Goal: Task Accomplishment & Management: Use online tool/utility

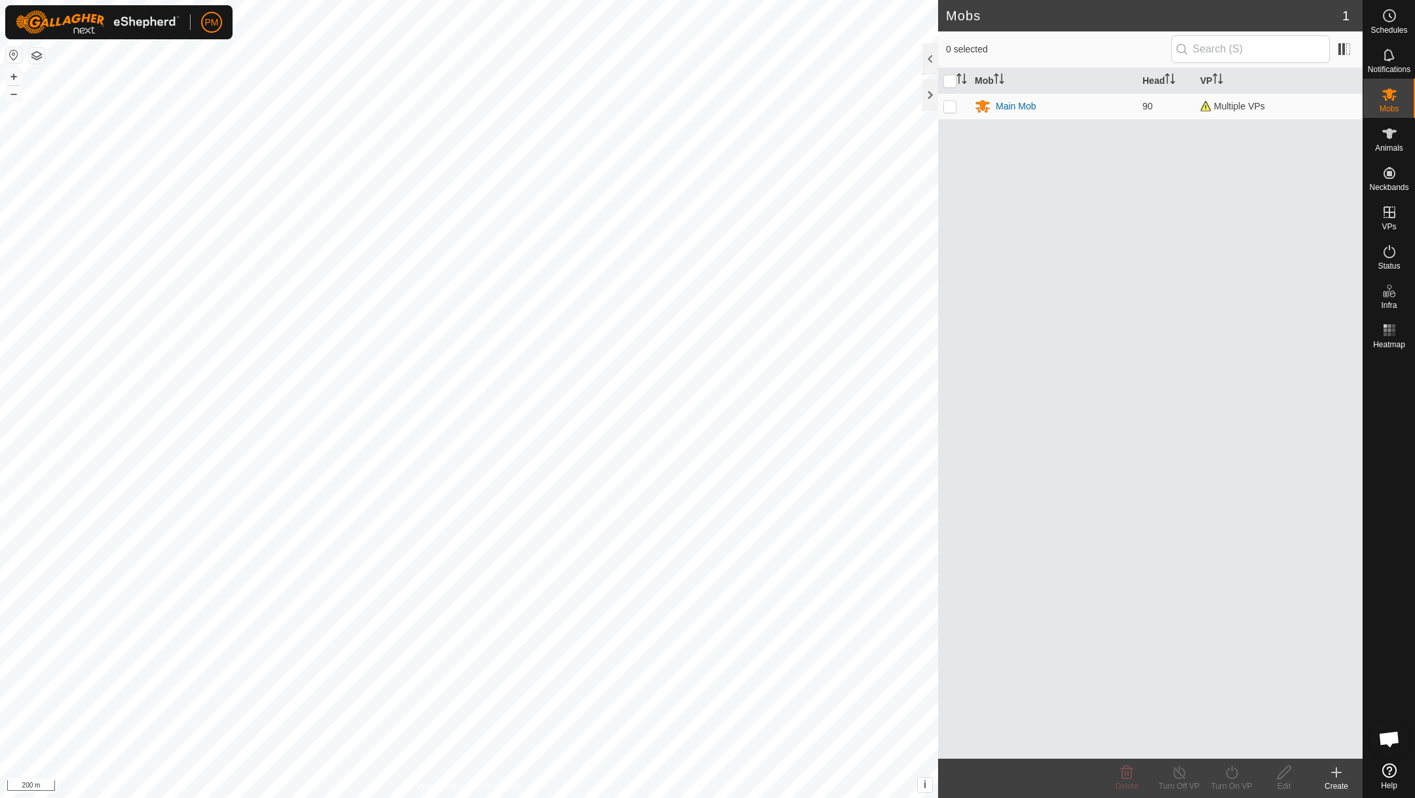
scroll to position [562, 0]
click at [14, 75] on button "+" at bounding box center [14, 77] width 16 height 16
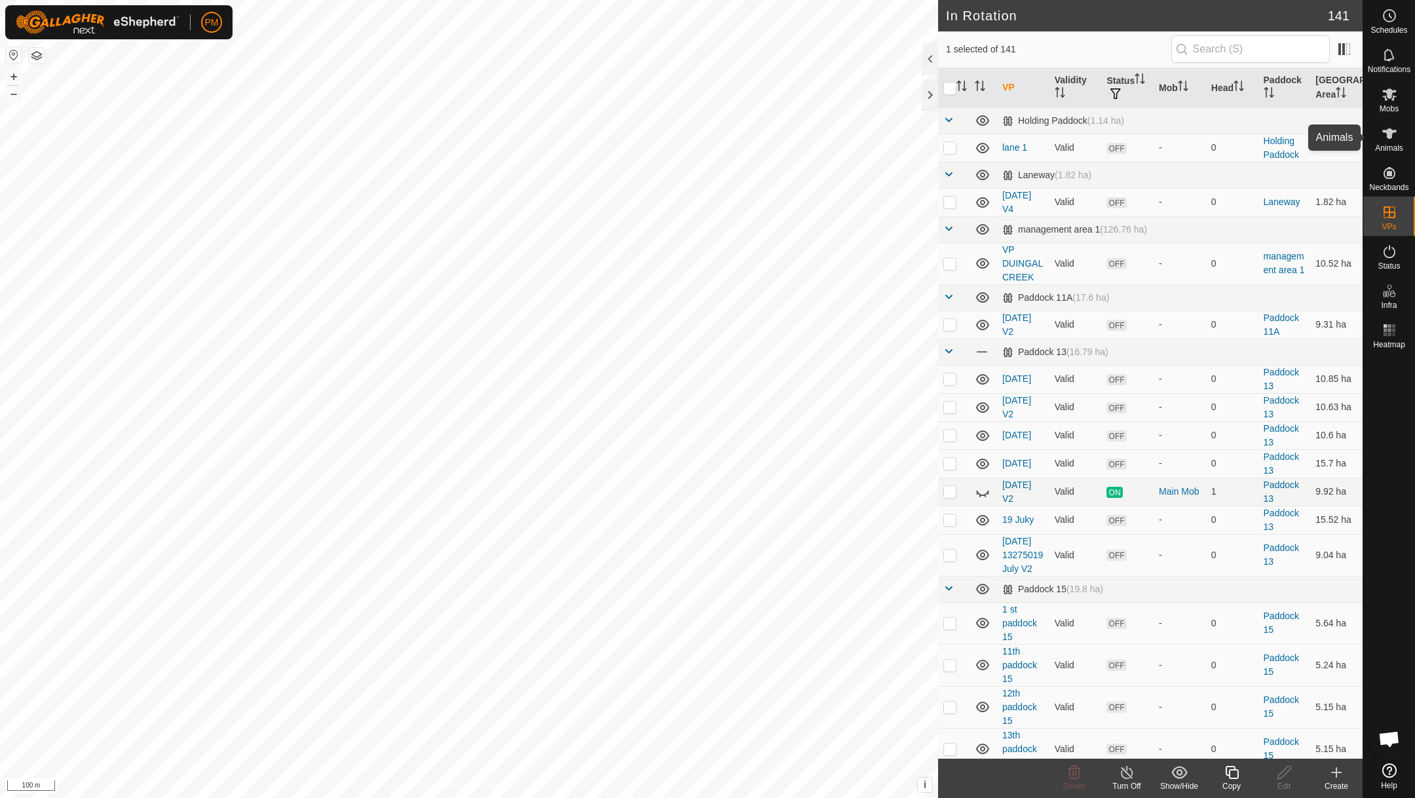
click at [1388, 136] on icon at bounding box center [1389, 133] width 14 height 10
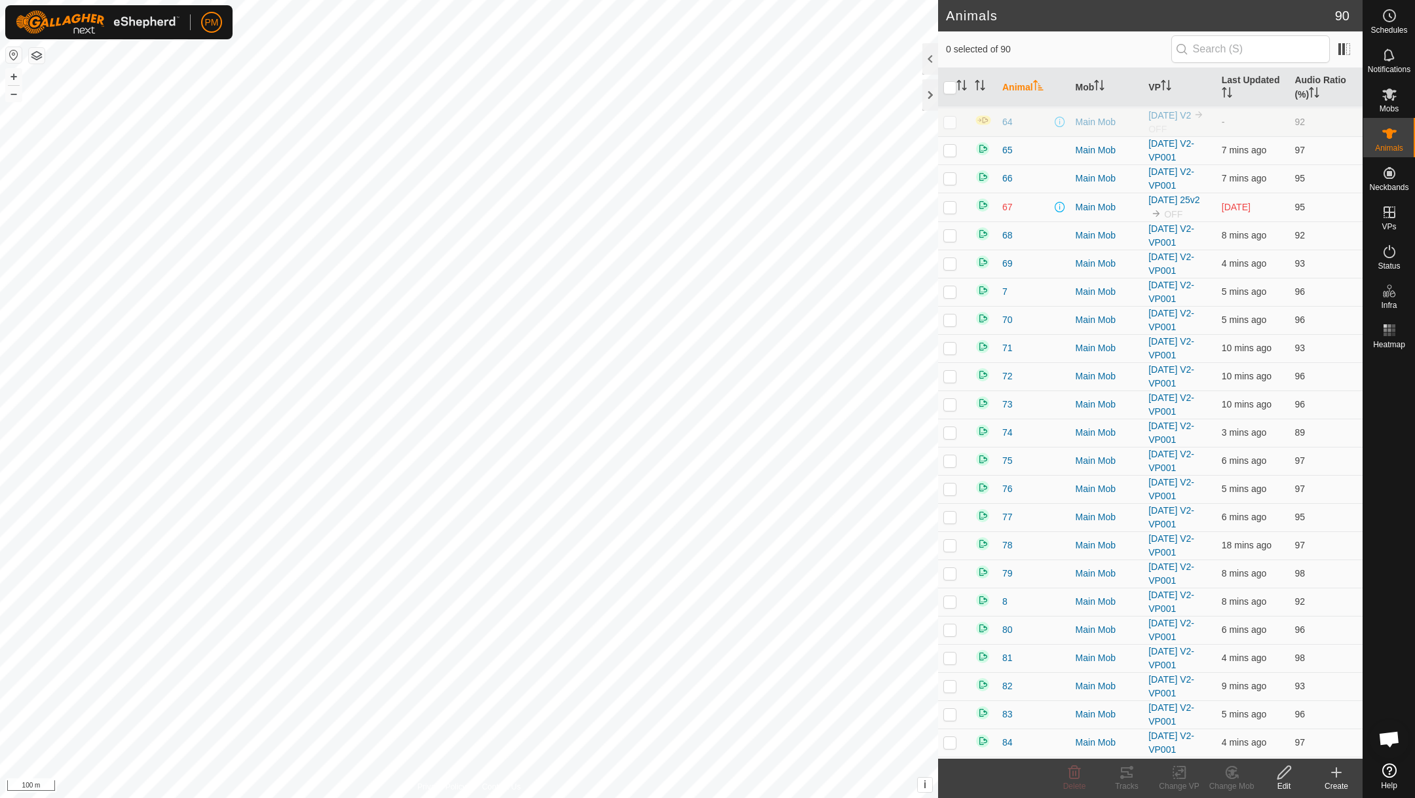
scroll to position [1904, 0]
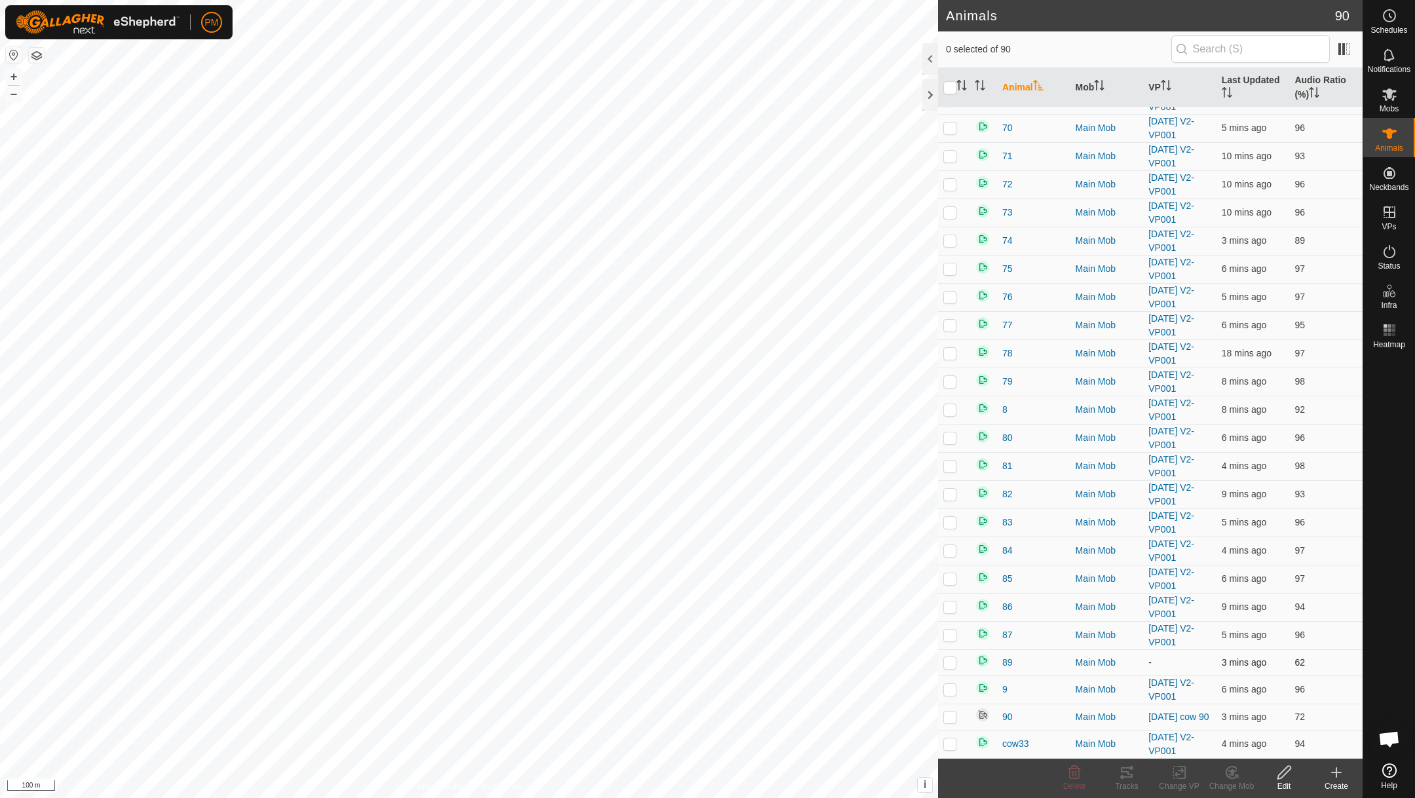
click at [948, 663] on p-checkbox at bounding box center [949, 662] width 13 height 10
checkbox input "true"
click at [1179, 771] on icon at bounding box center [1179, 772] width 16 height 16
click at [1182, 712] on link "Choose VP..." at bounding box center [1218, 715] width 130 height 26
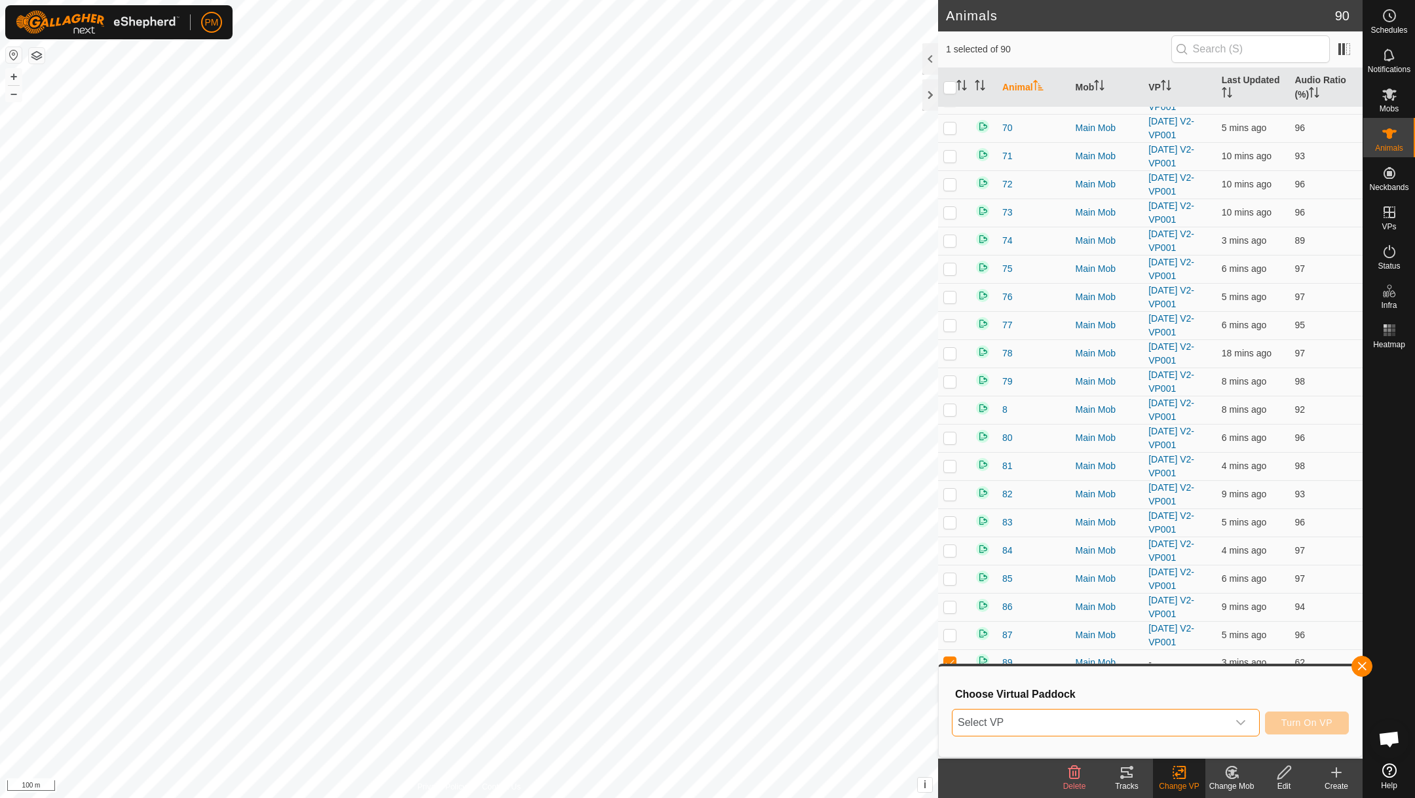
click at [1068, 720] on span "Select VP" at bounding box center [1089, 722] width 275 height 26
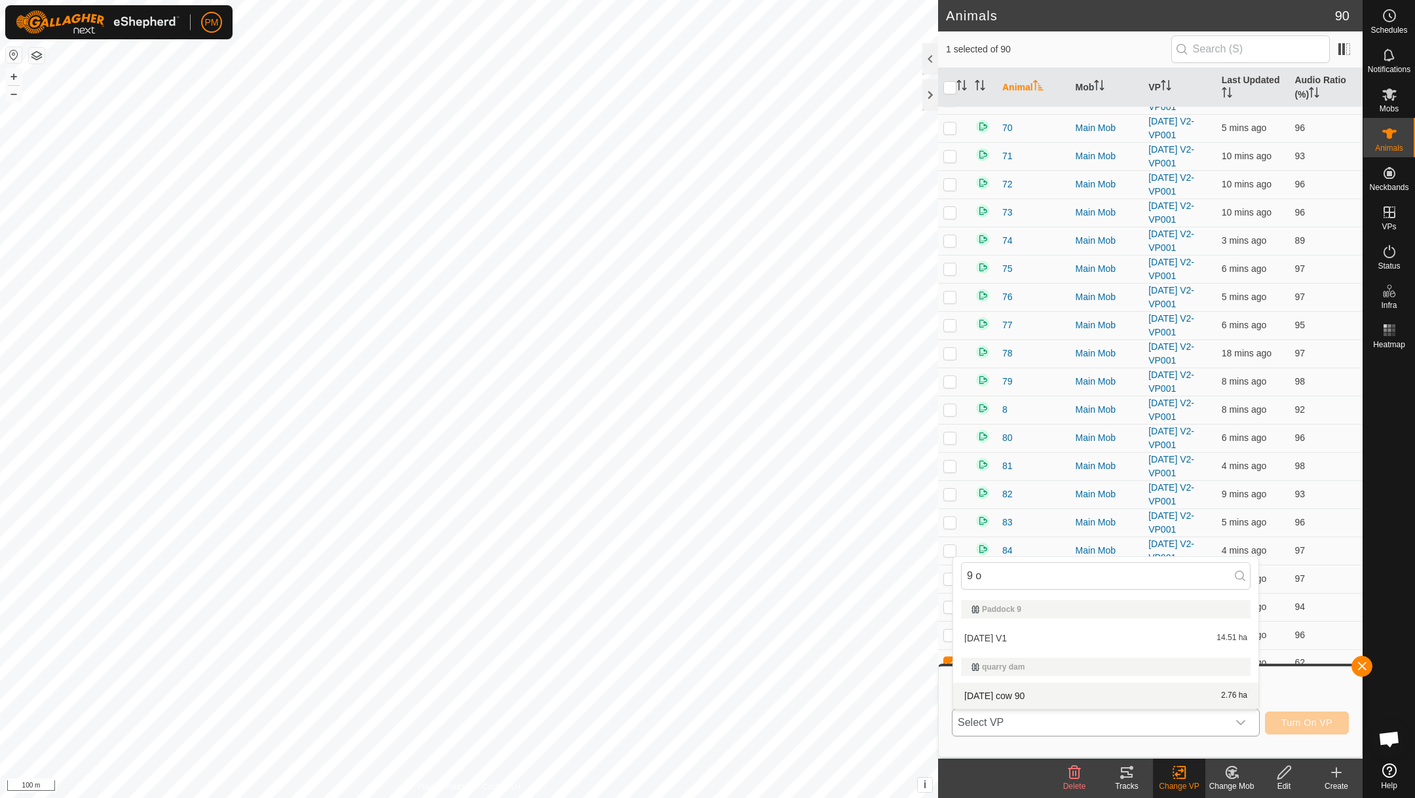
type input "9 o"
click at [1011, 692] on li "[DATE] cow 90 2.76 ha" at bounding box center [1105, 695] width 305 height 26
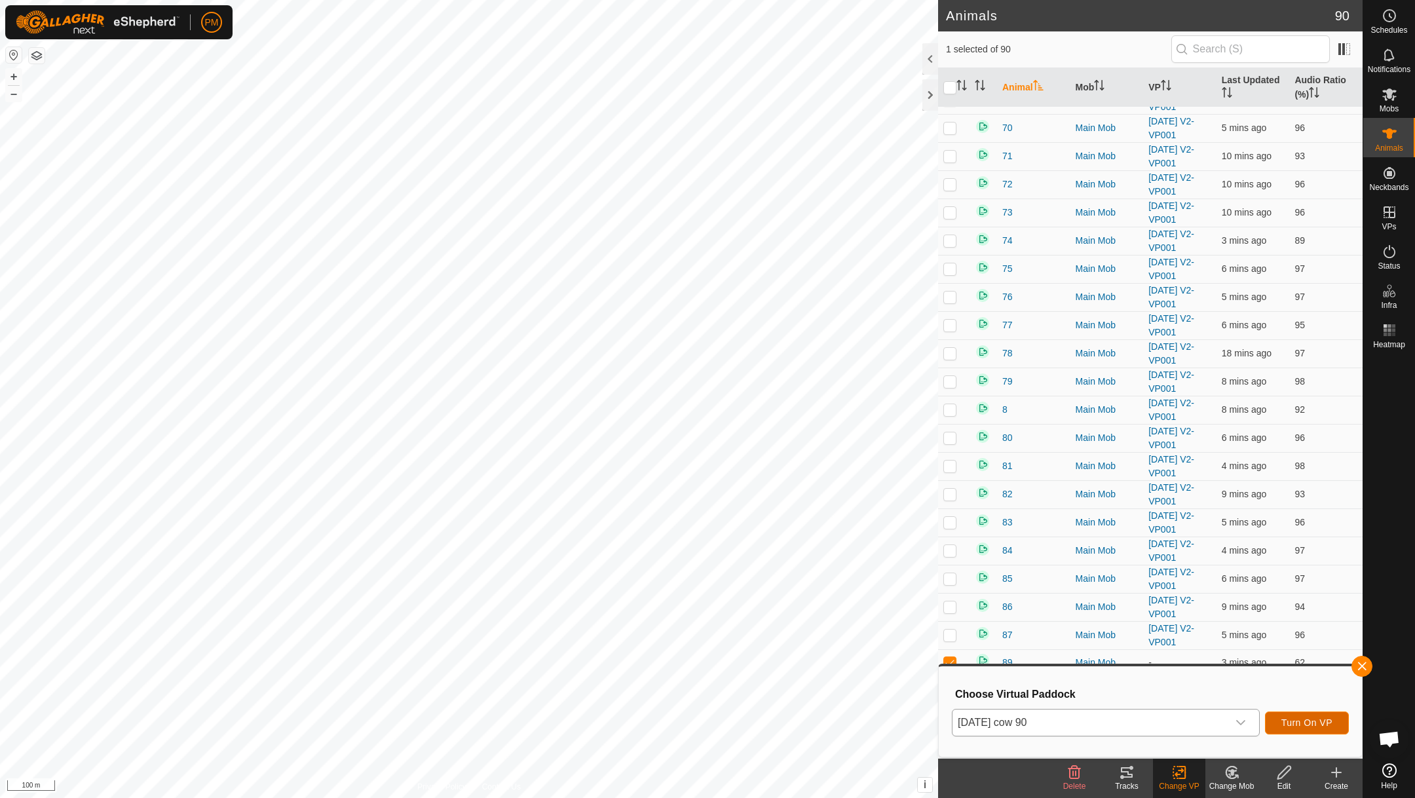
click at [1282, 722] on span "Turn On VP" at bounding box center [1306, 722] width 51 height 10
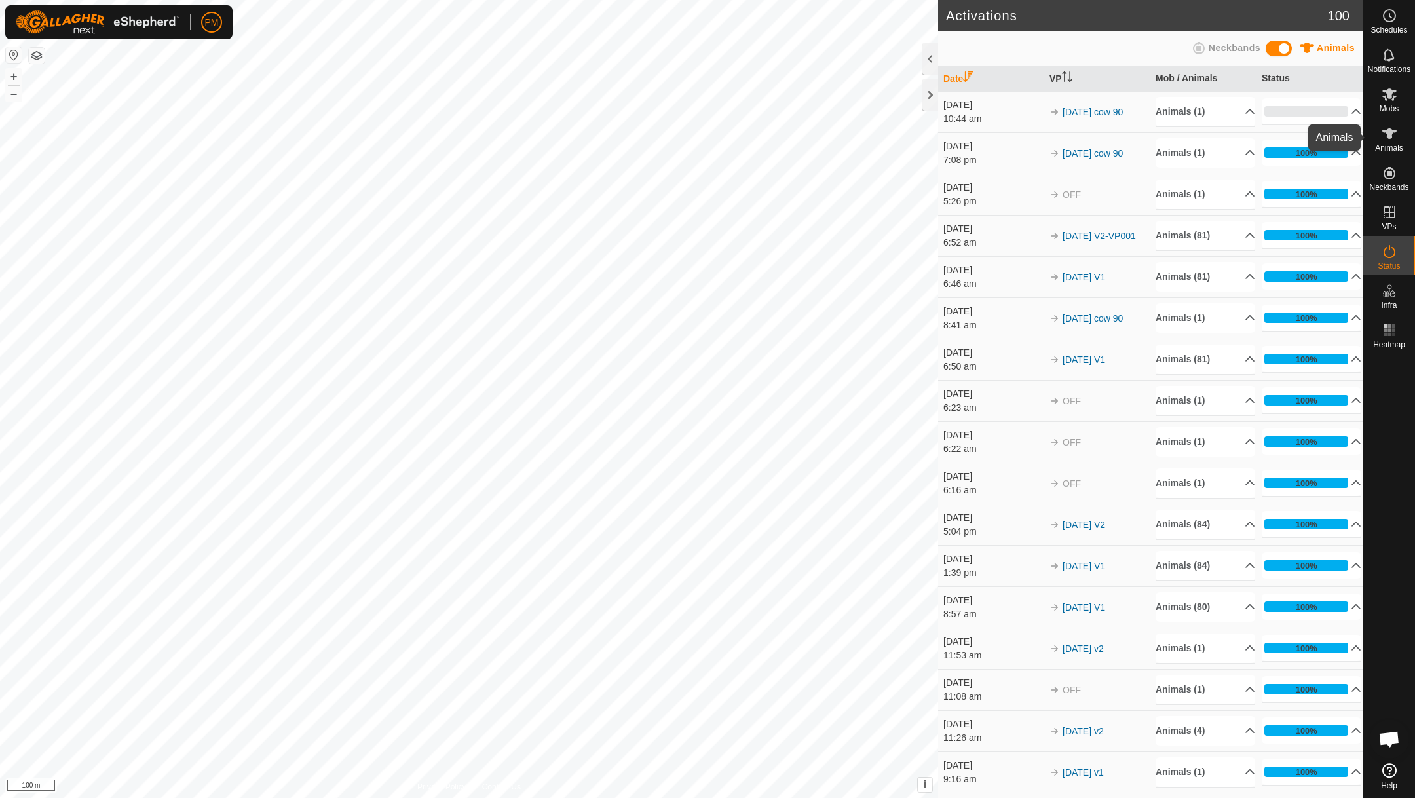
click at [1386, 132] on icon at bounding box center [1389, 133] width 14 height 10
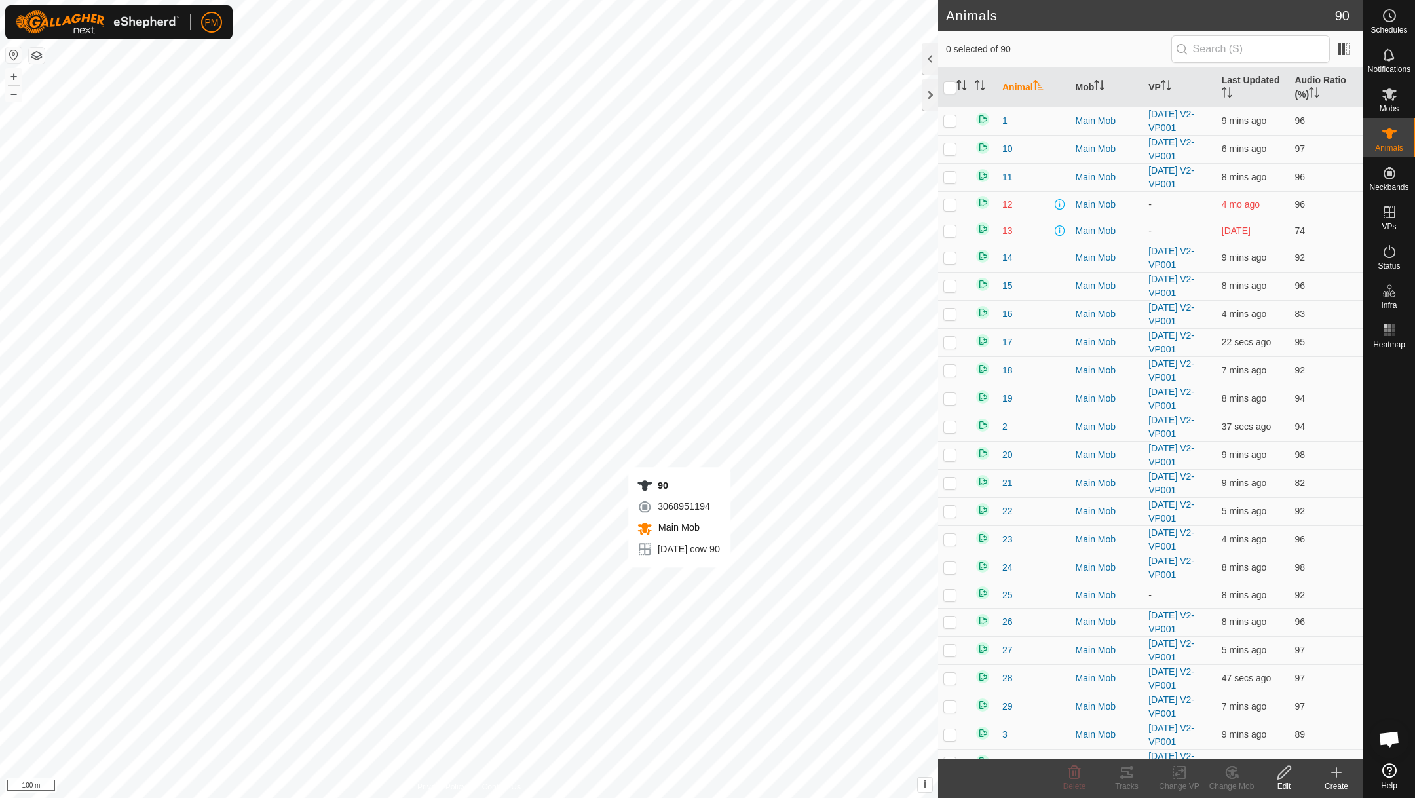
checkbox input "true"
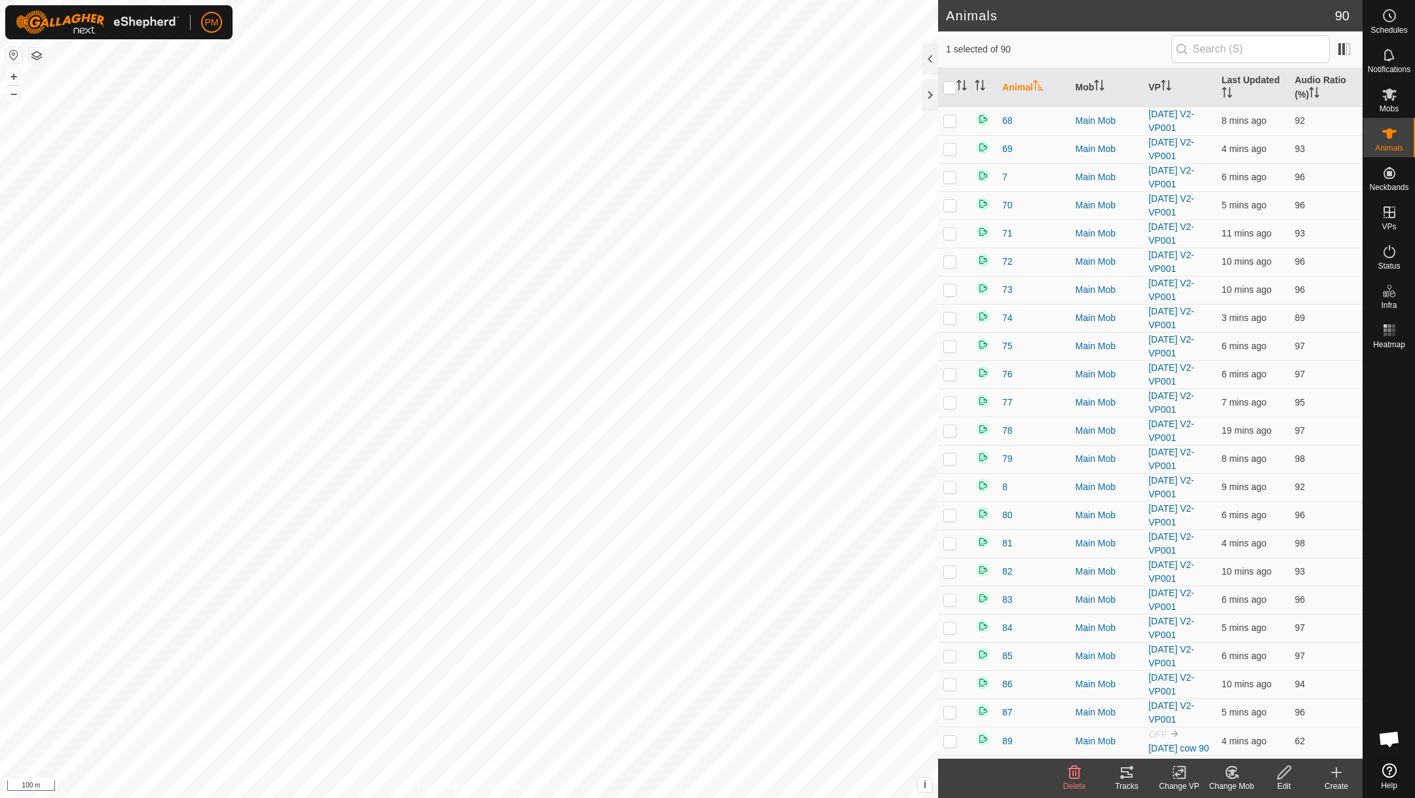
scroll to position [1908, 0]
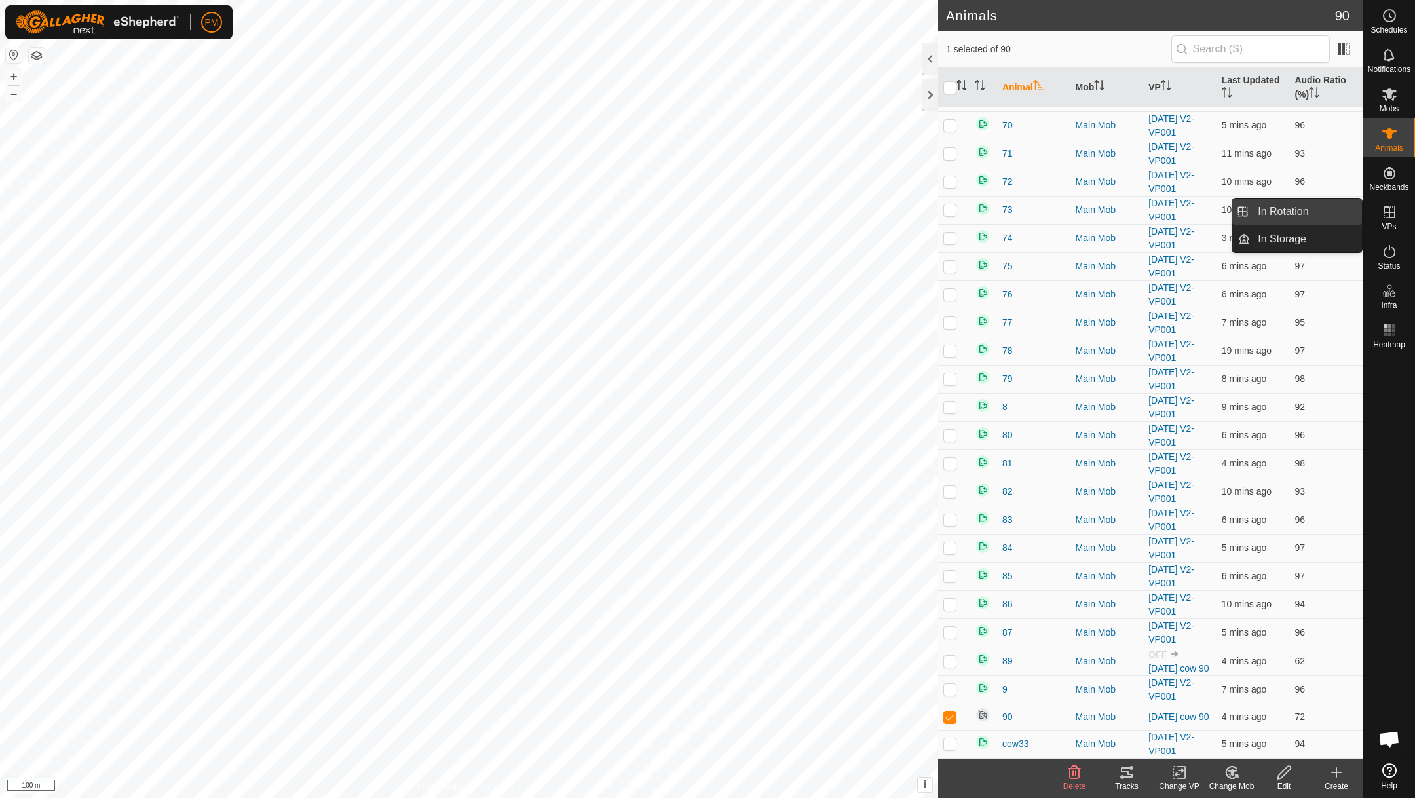
click at [1293, 208] on link "In Rotation" at bounding box center [1306, 211] width 112 height 26
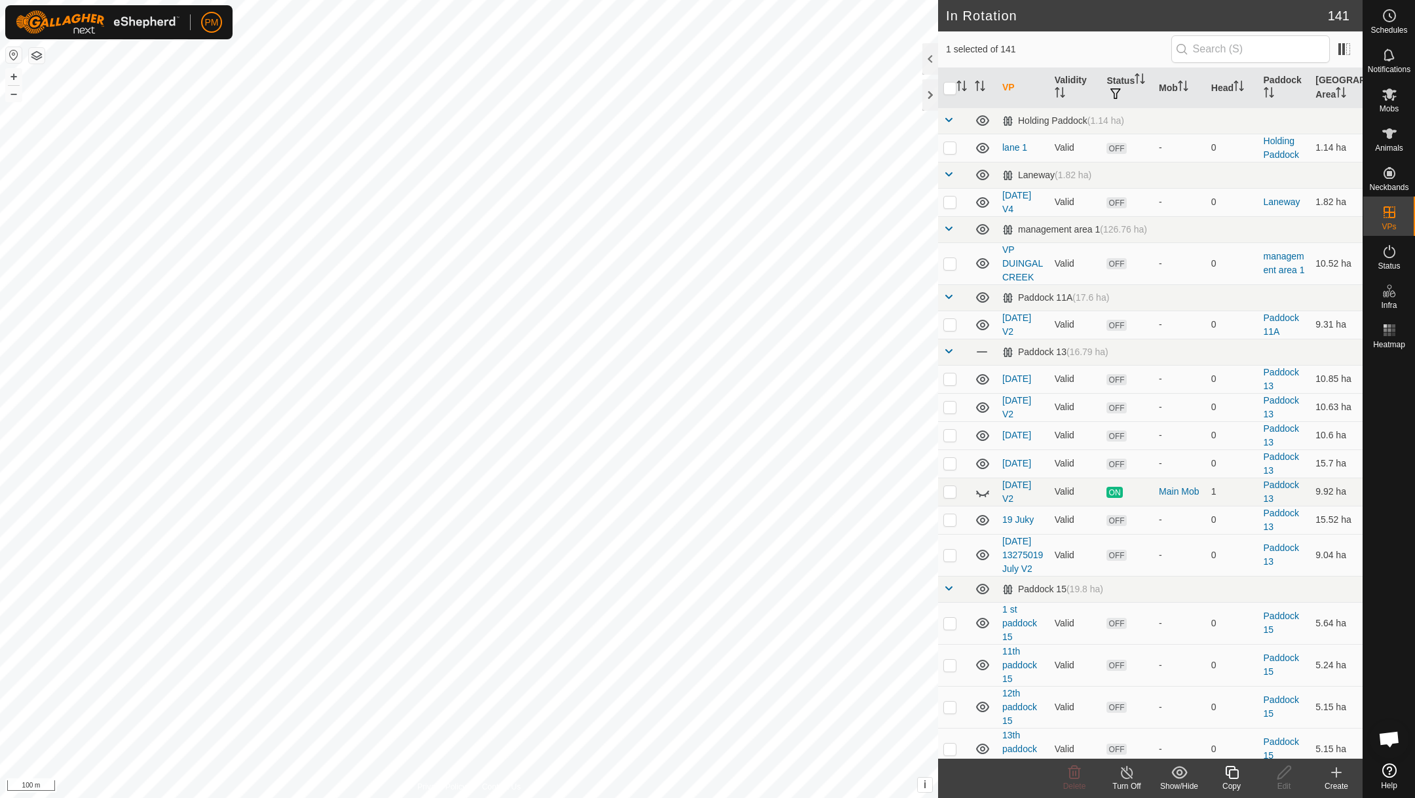
checkbox input "true"
checkbox input "false"
click at [1231, 773] on icon at bounding box center [1231, 772] width 16 height 16
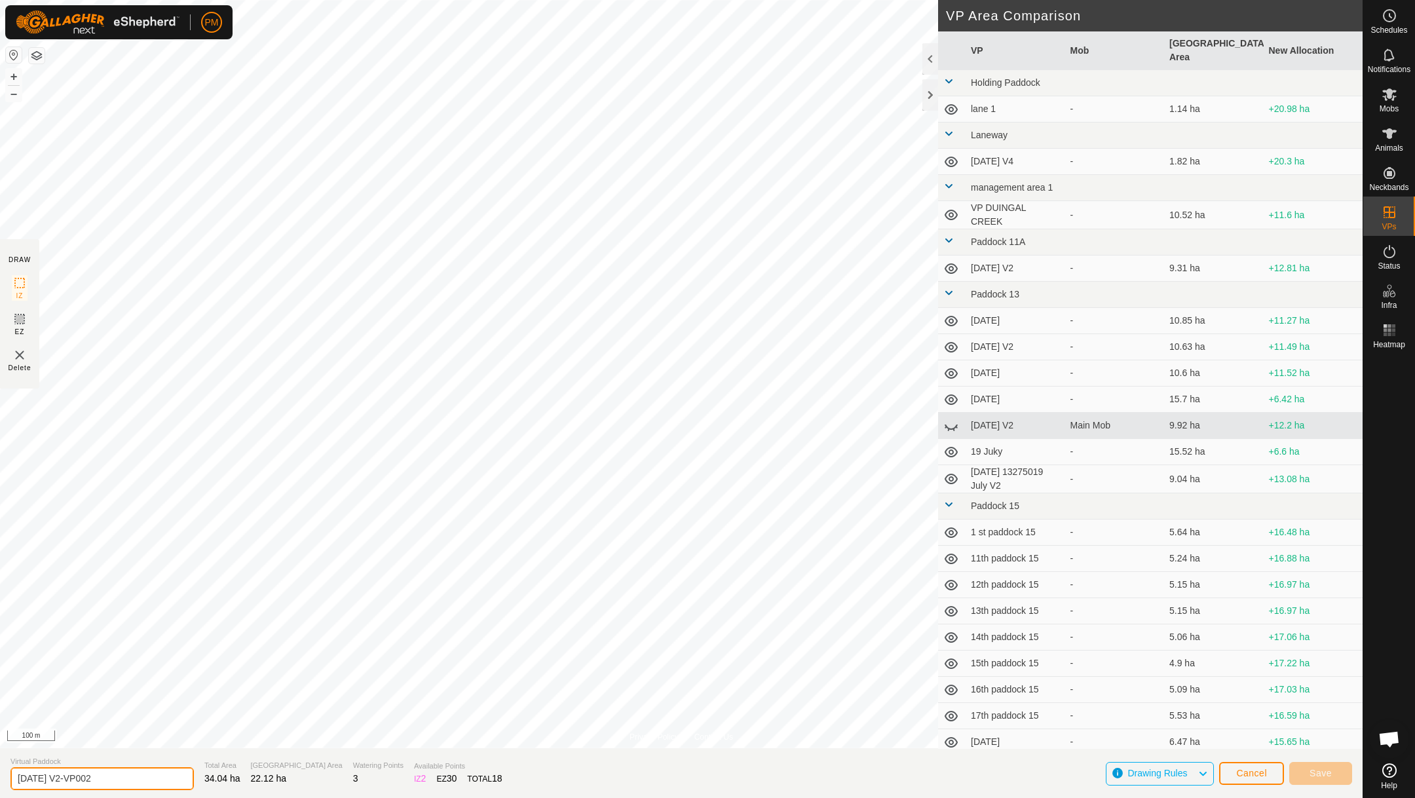
drag, startPoint x: 109, startPoint y: 777, endPoint x: 63, endPoint y: 774, distance: 46.6
click at [63, 773] on input "[DATE] V2-VP002" at bounding box center [101, 778] width 183 height 23
click at [27, 773] on input "[DATE] V1" at bounding box center [101, 778] width 183 height 26
type input "[DATE] V1"
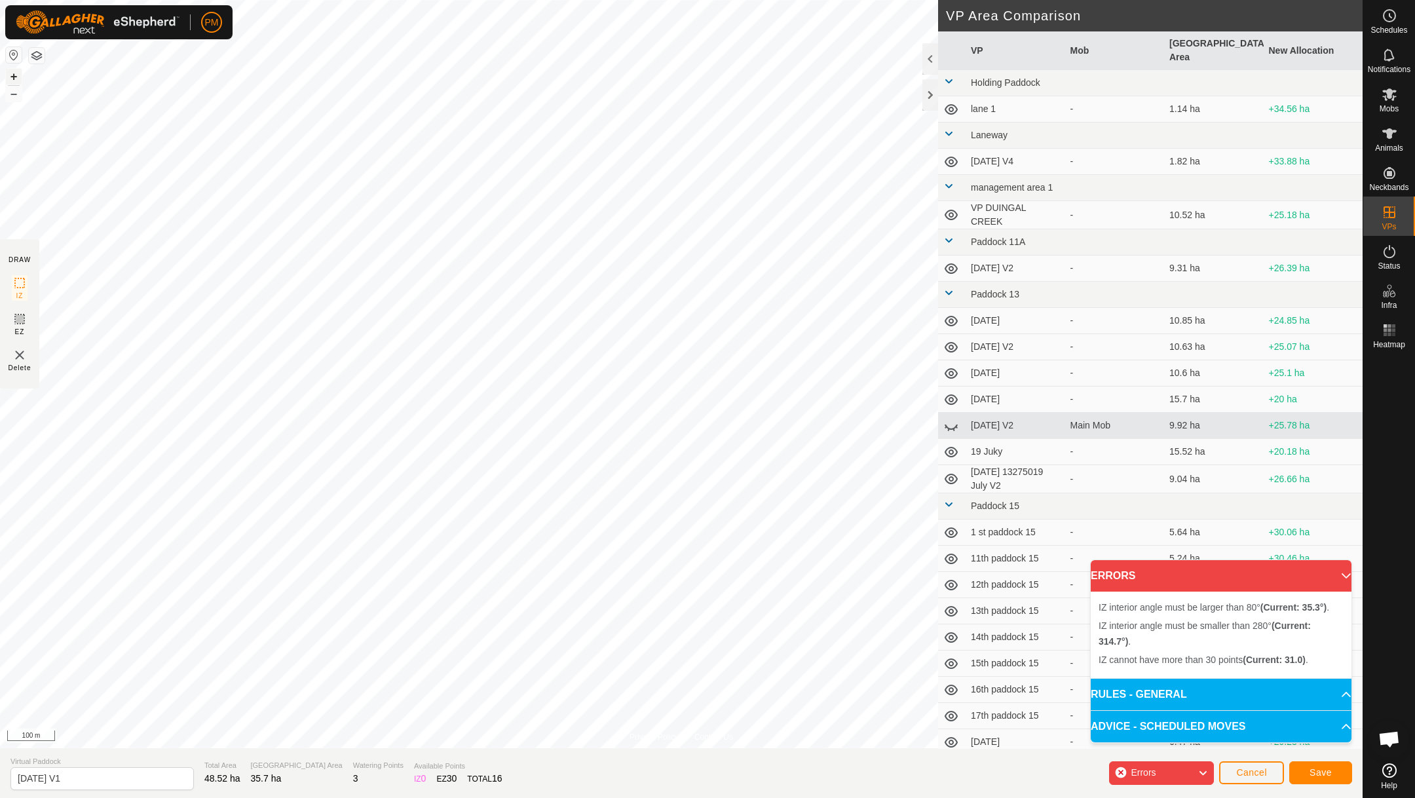
click at [13, 77] on button "+" at bounding box center [14, 77] width 16 height 16
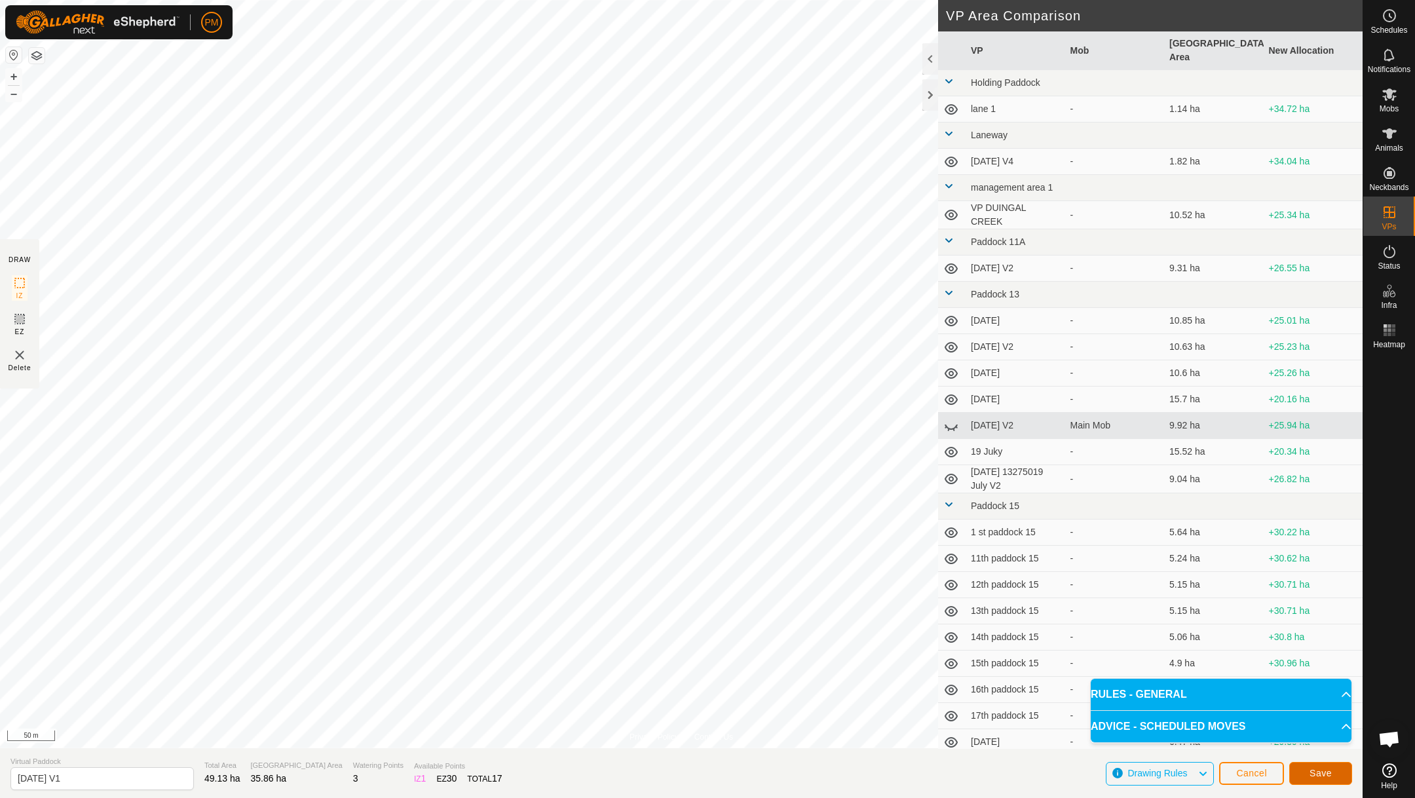
click at [1315, 774] on span "Save" at bounding box center [1320, 773] width 22 height 10
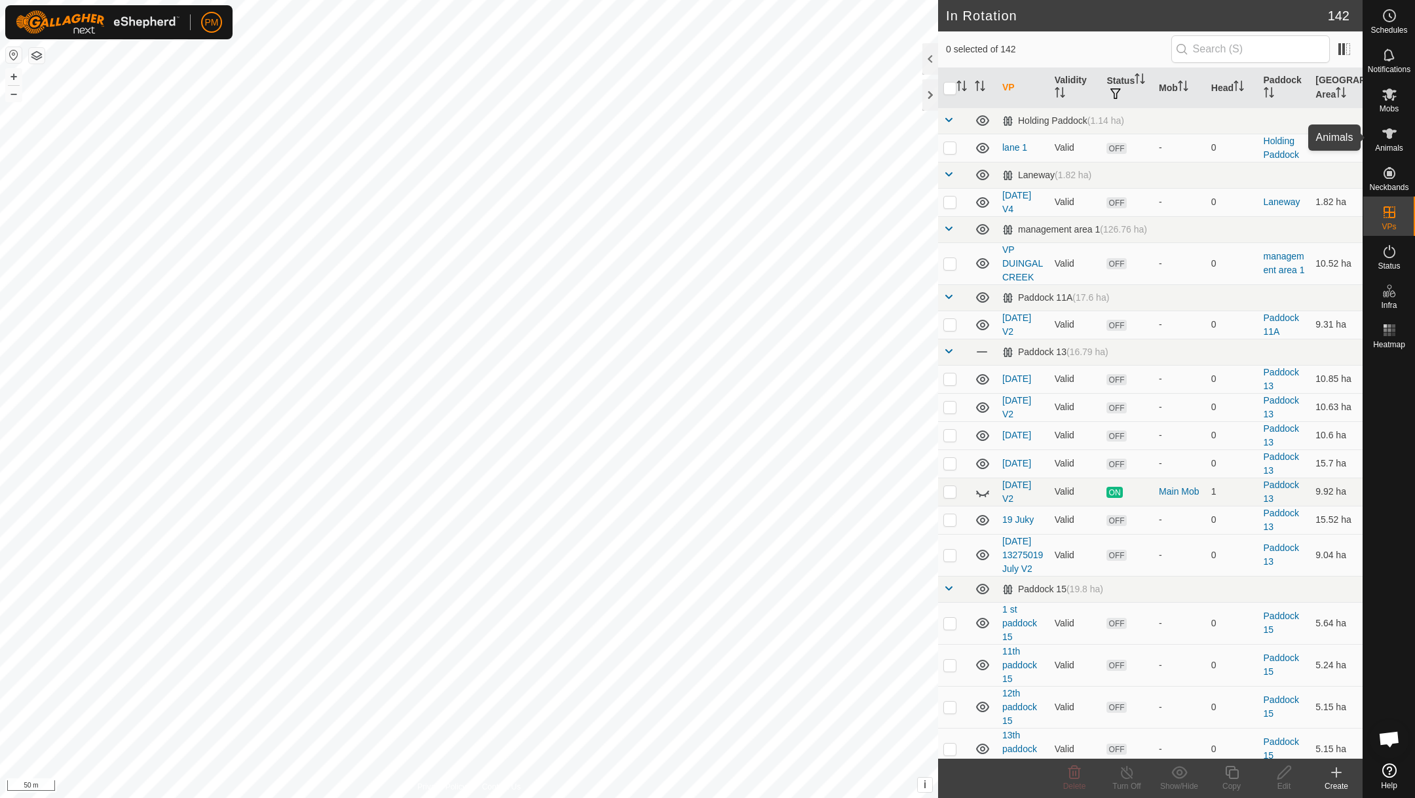
click at [1385, 139] on icon at bounding box center [1389, 134] width 16 height 16
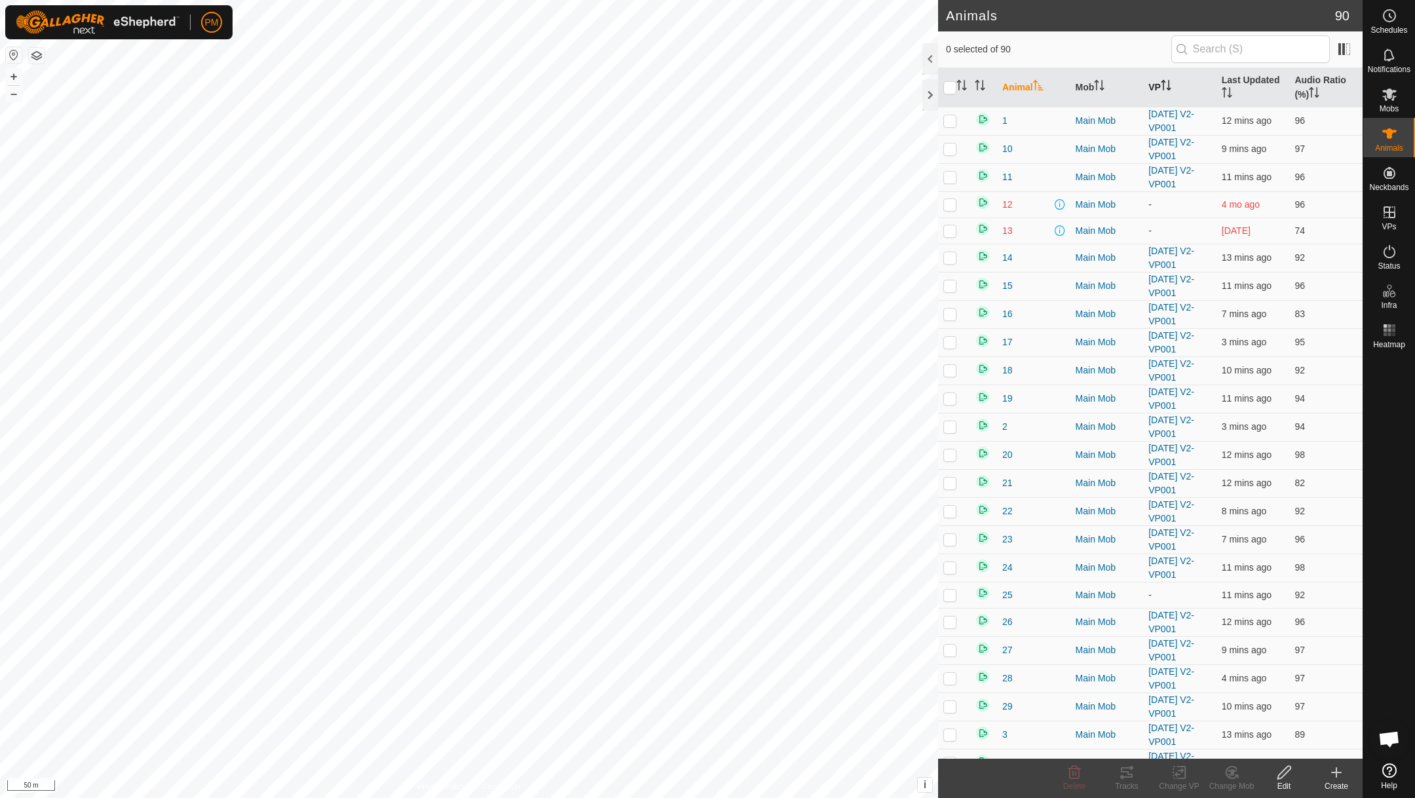
click at [1153, 86] on th "VP" at bounding box center [1179, 87] width 73 height 39
click at [1153, 88] on th "VP" at bounding box center [1179, 87] width 73 height 39
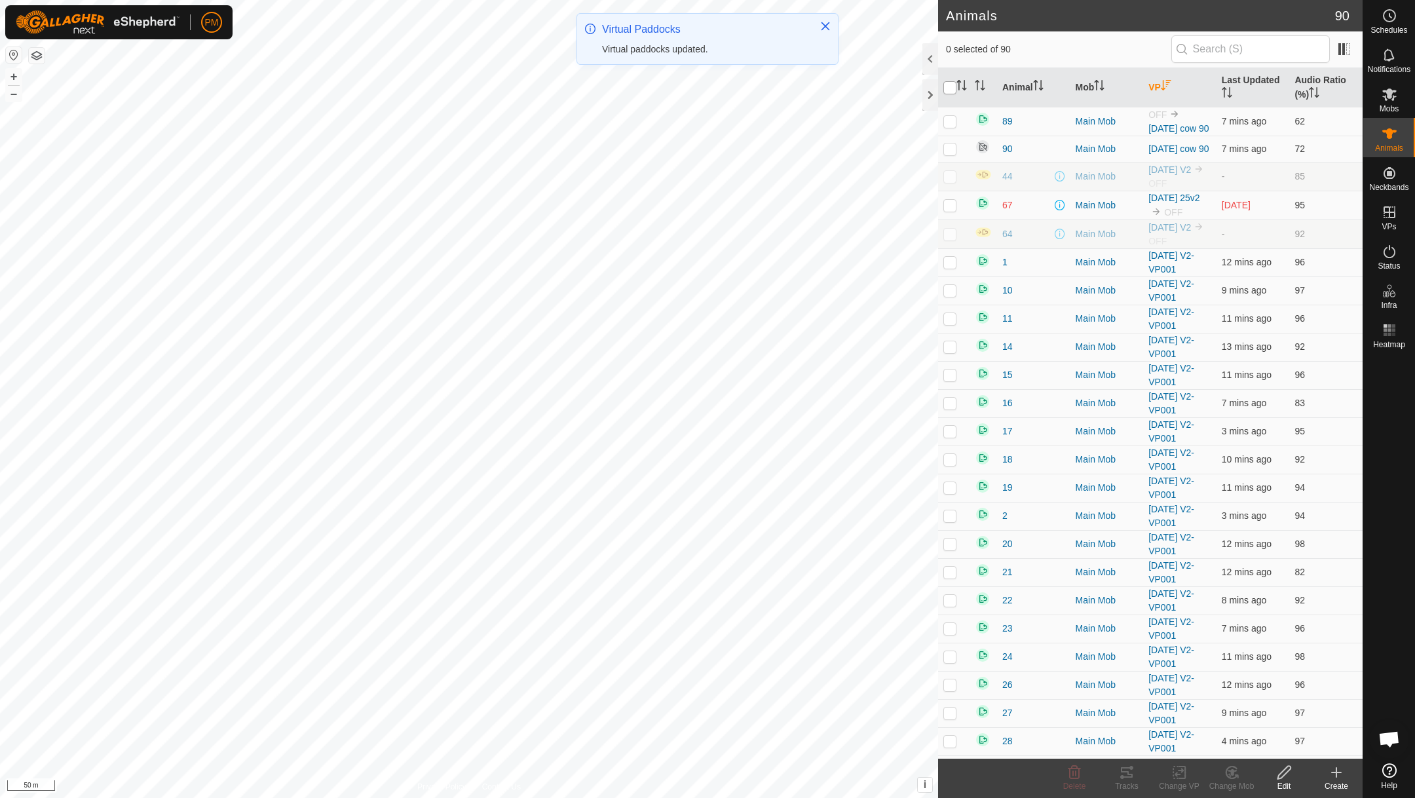
click at [949, 90] on input "checkbox" at bounding box center [949, 87] width 13 height 13
checkbox input "true"
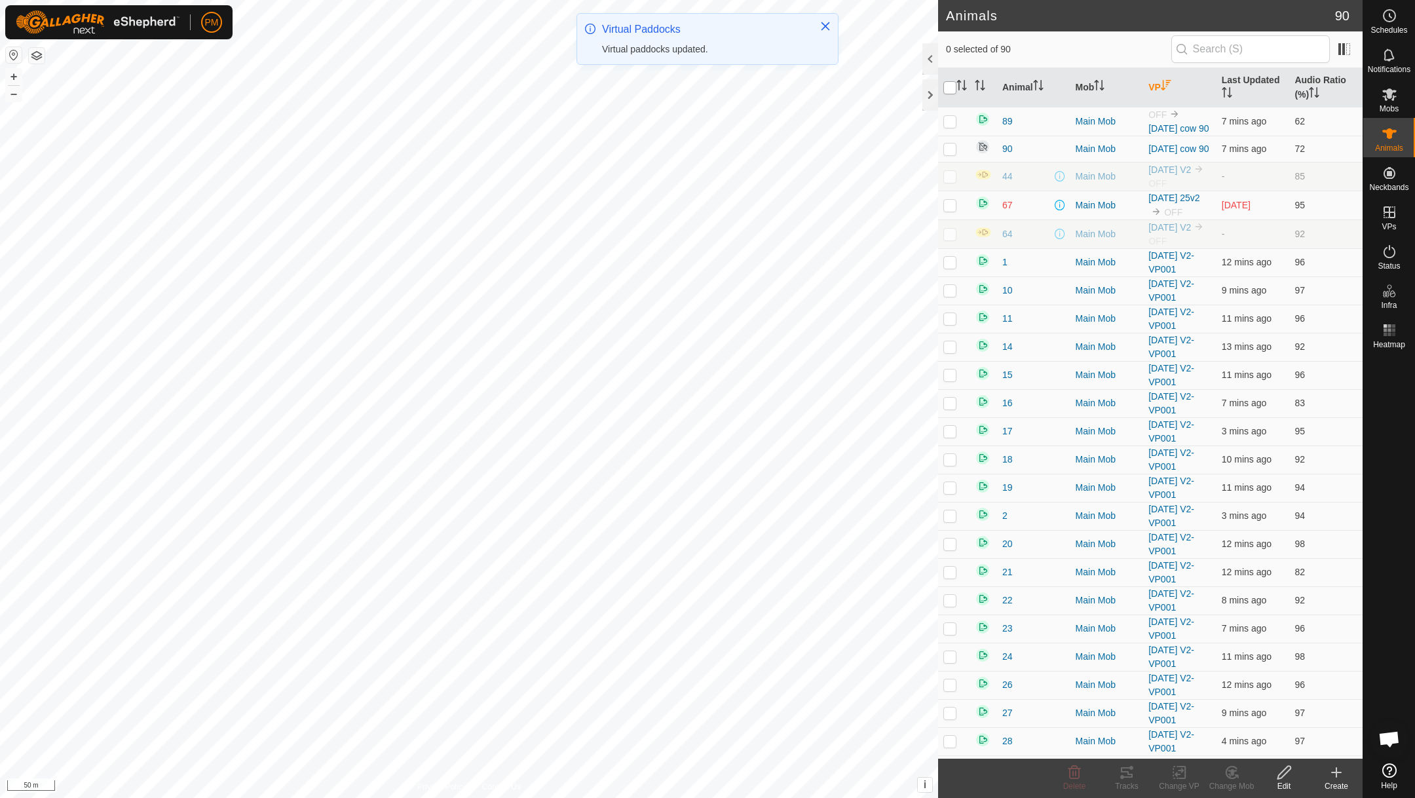
checkbox input "true"
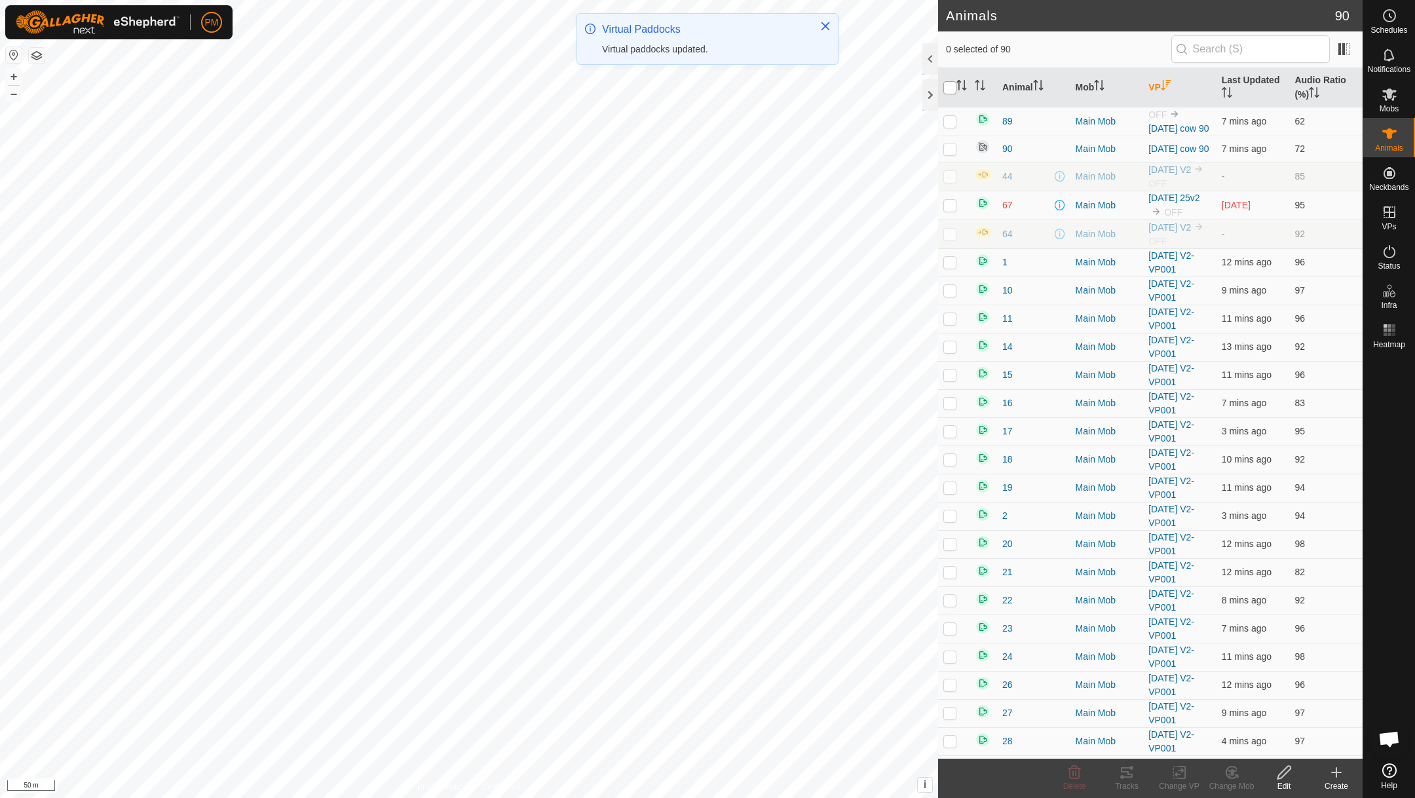
checkbox input "true"
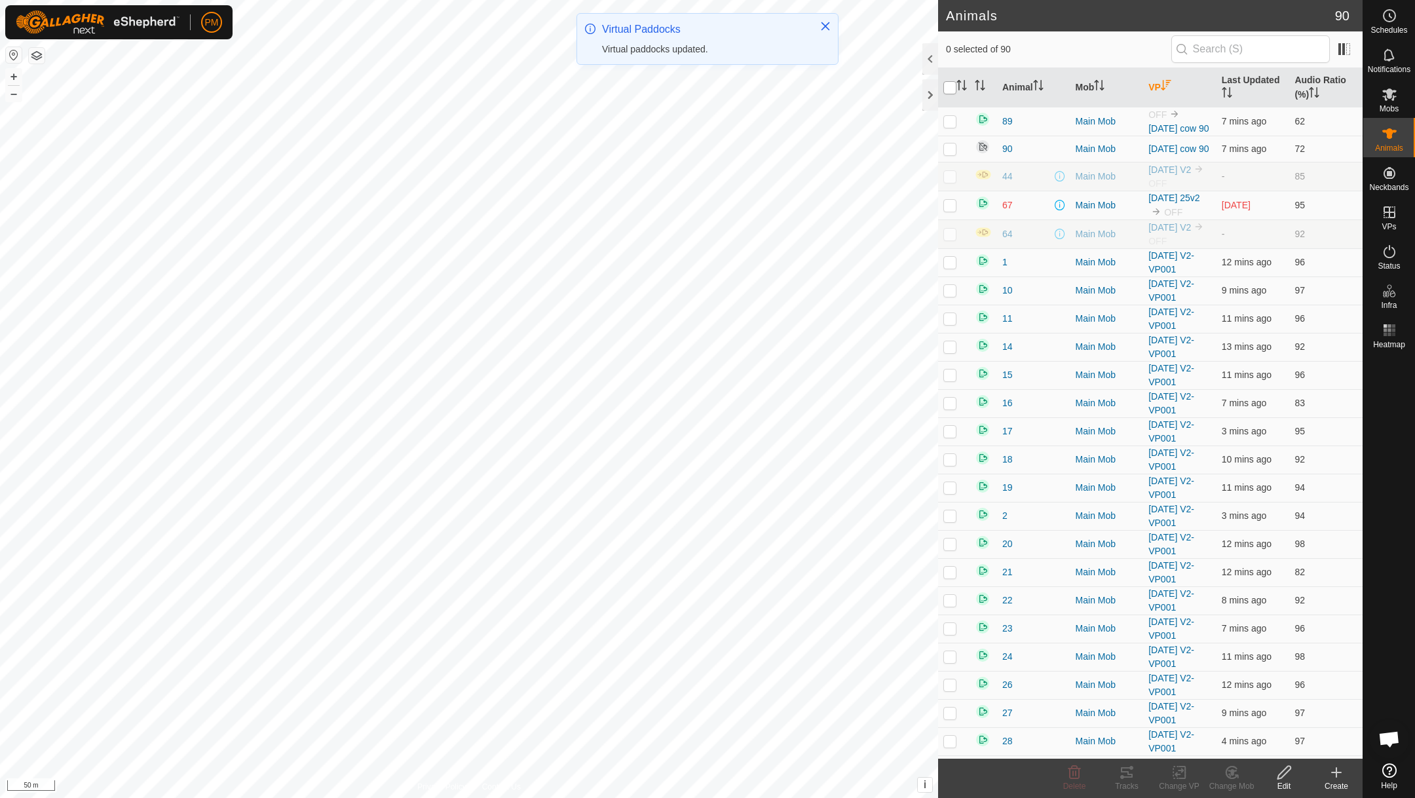
checkbox input "true"
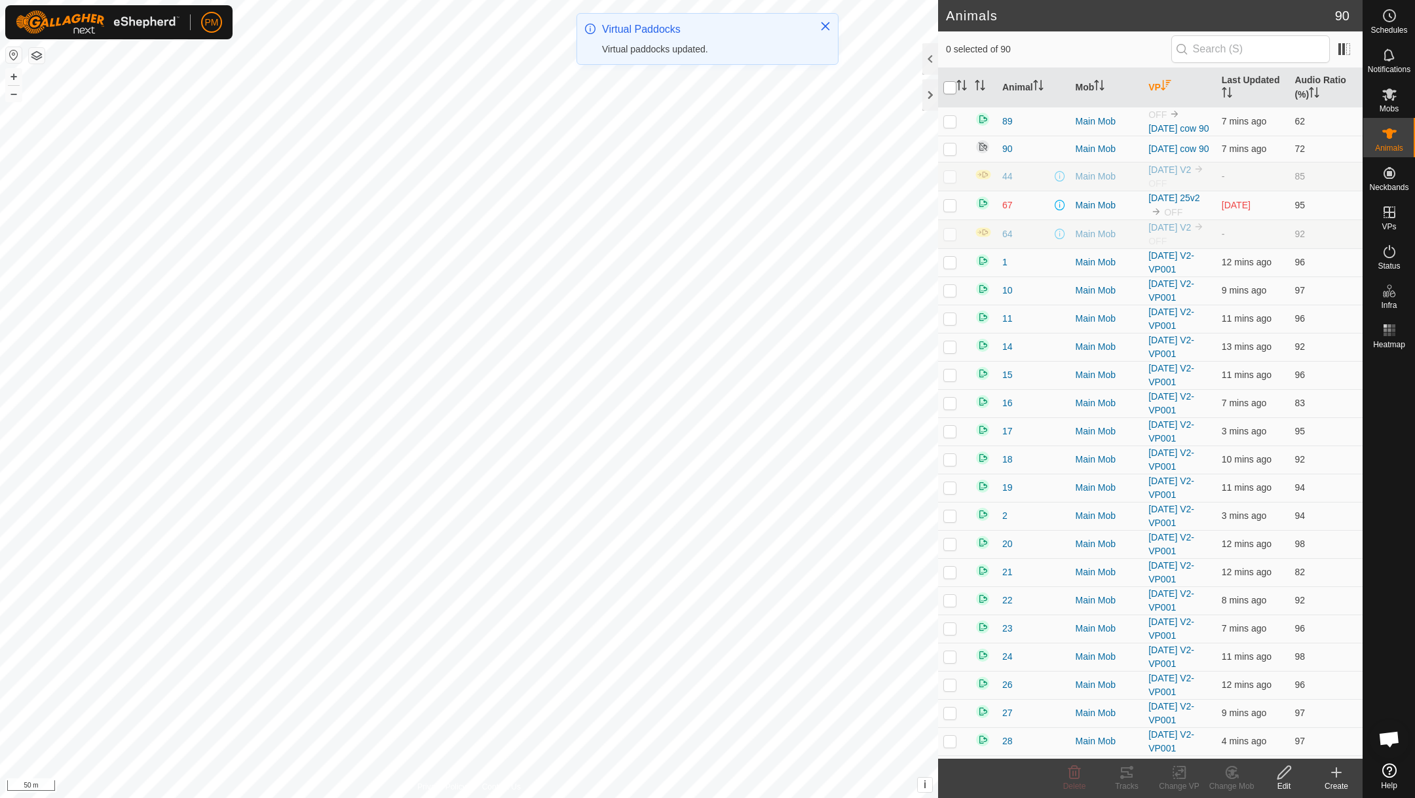
checkbox input "true"
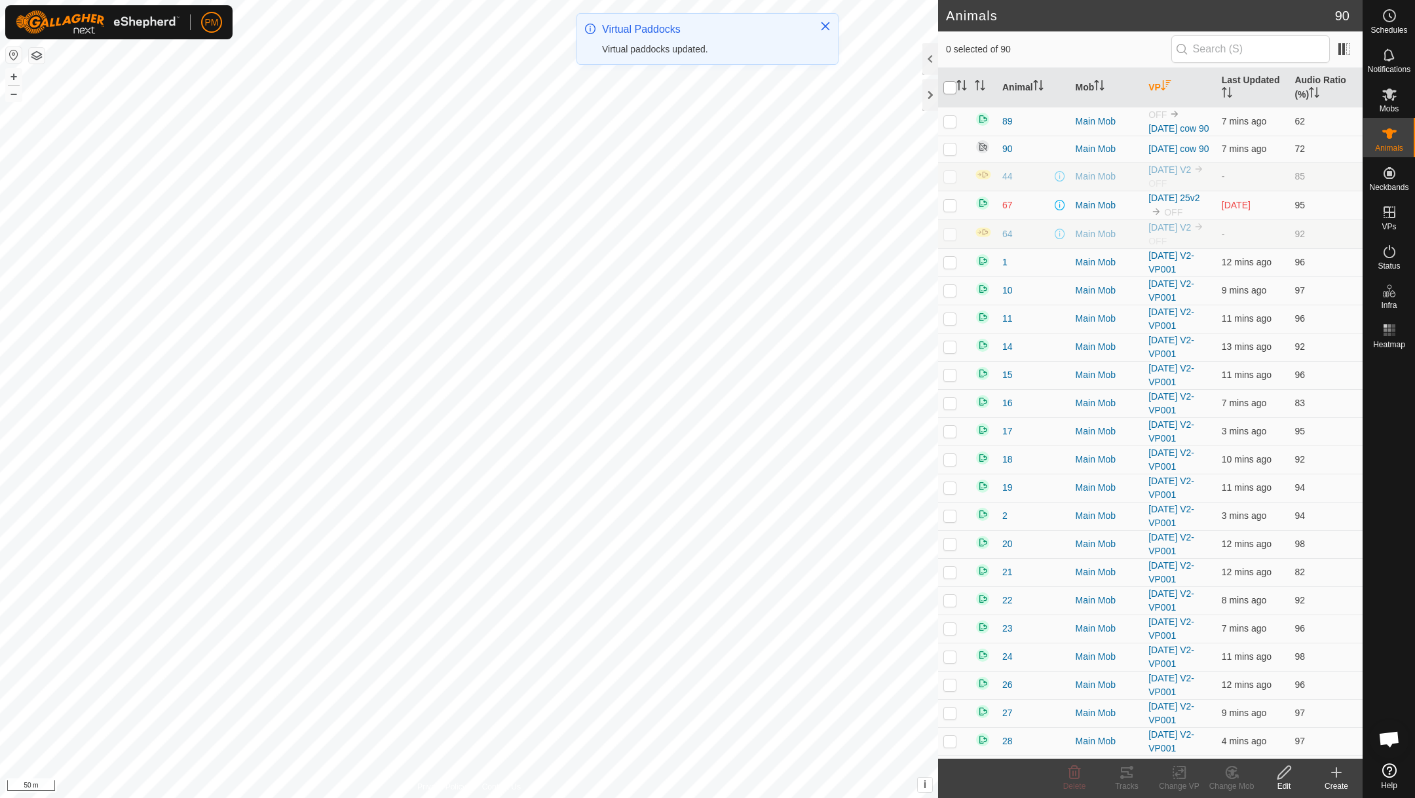
checkbox input "true"
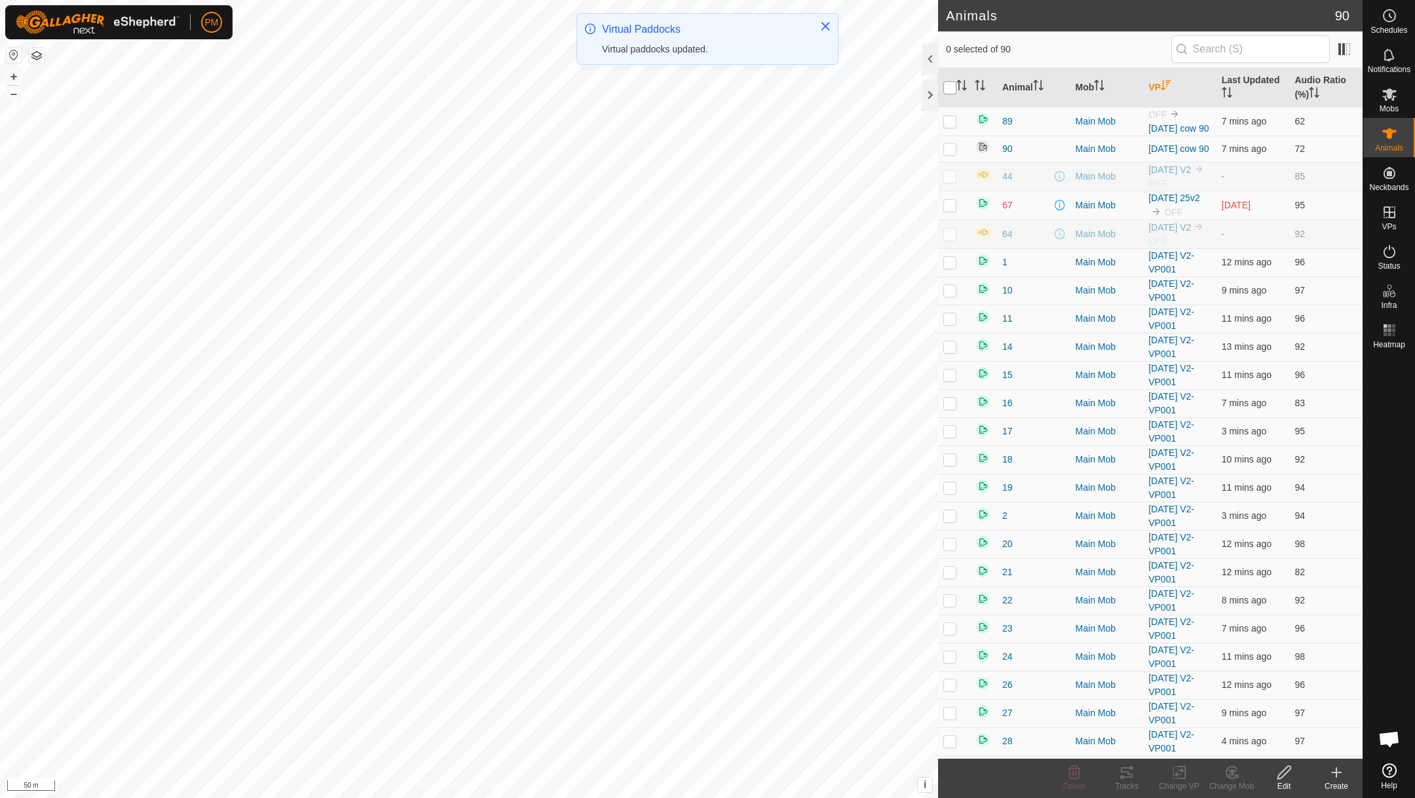
checkbox input "true"
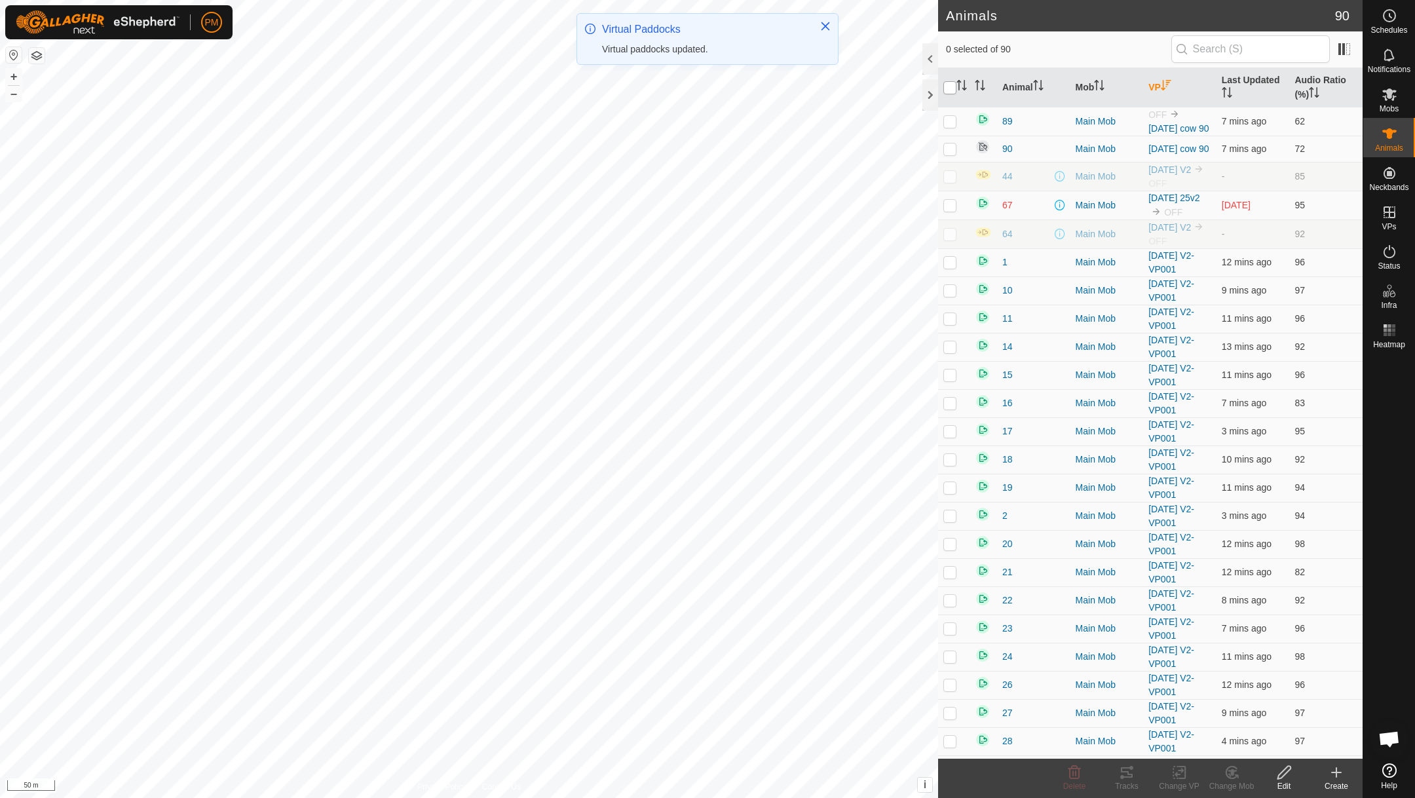
checkbox input "true"
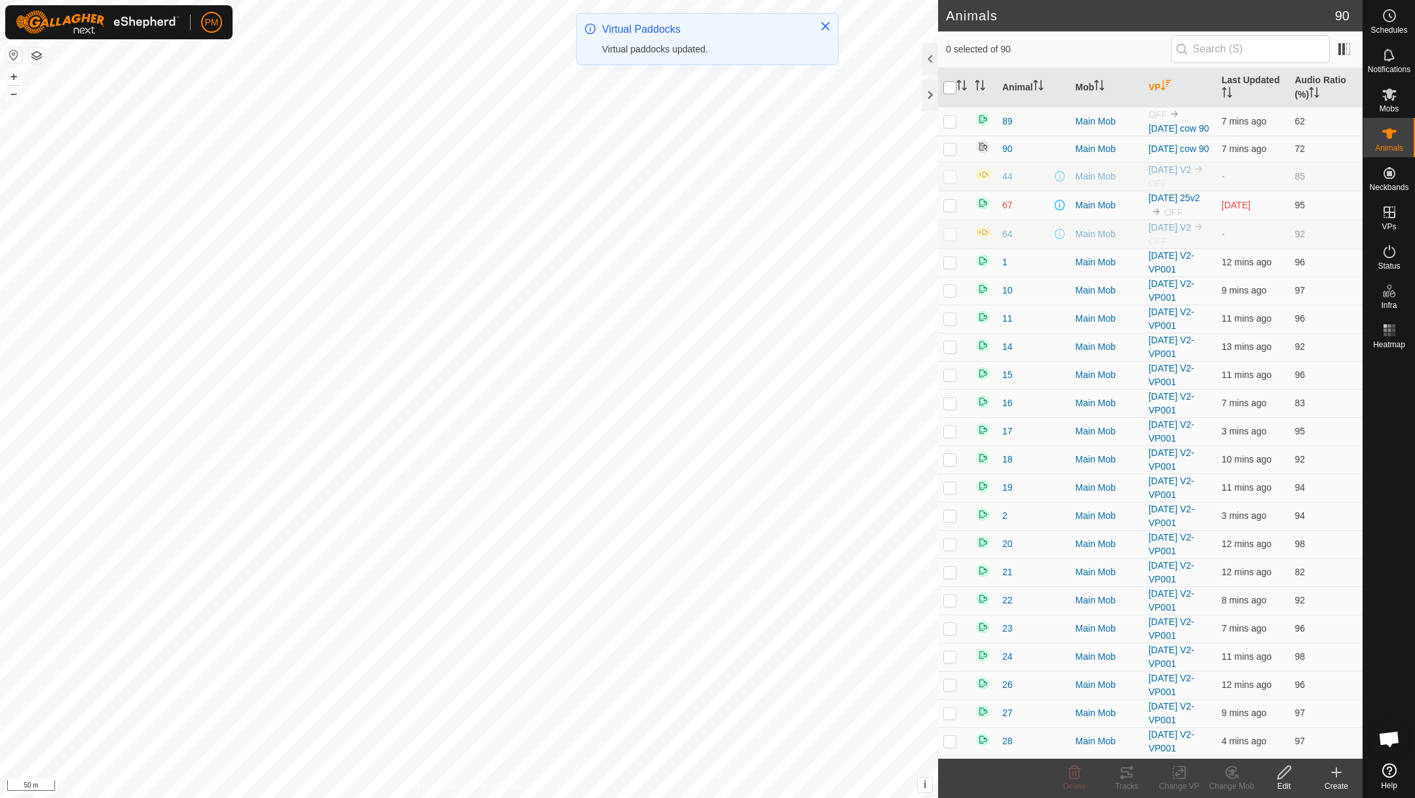
checkbox input "true"
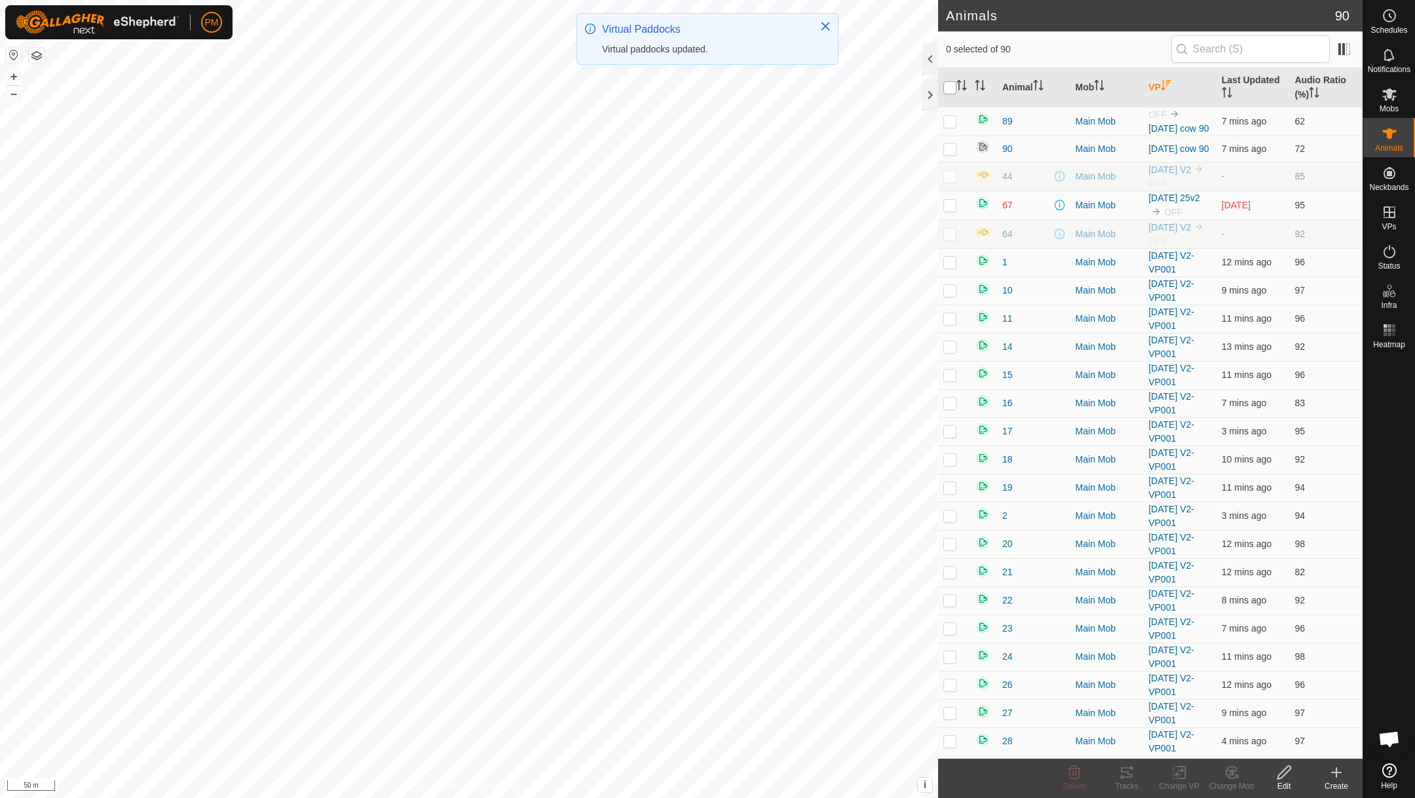
checkbox input "true"
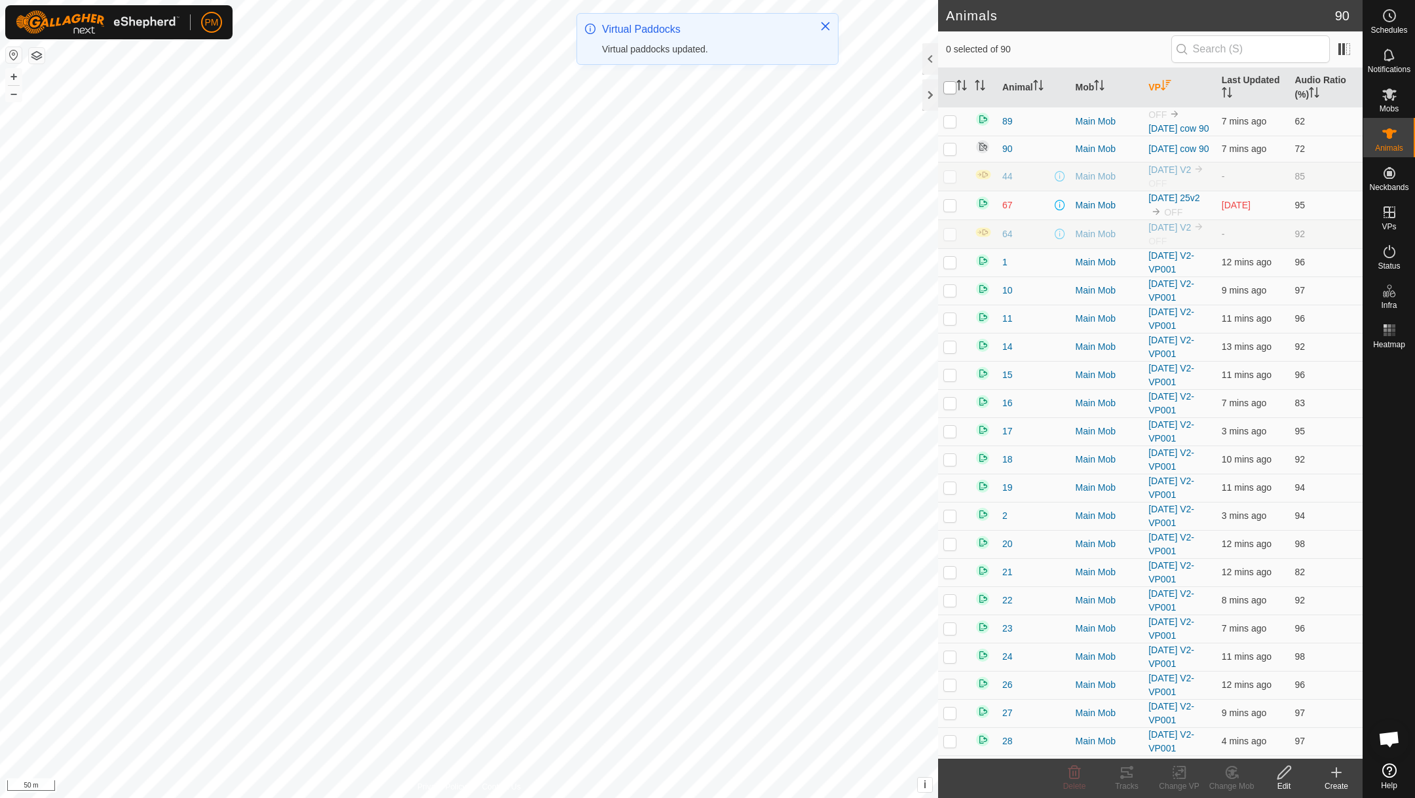
checkbox input "true"
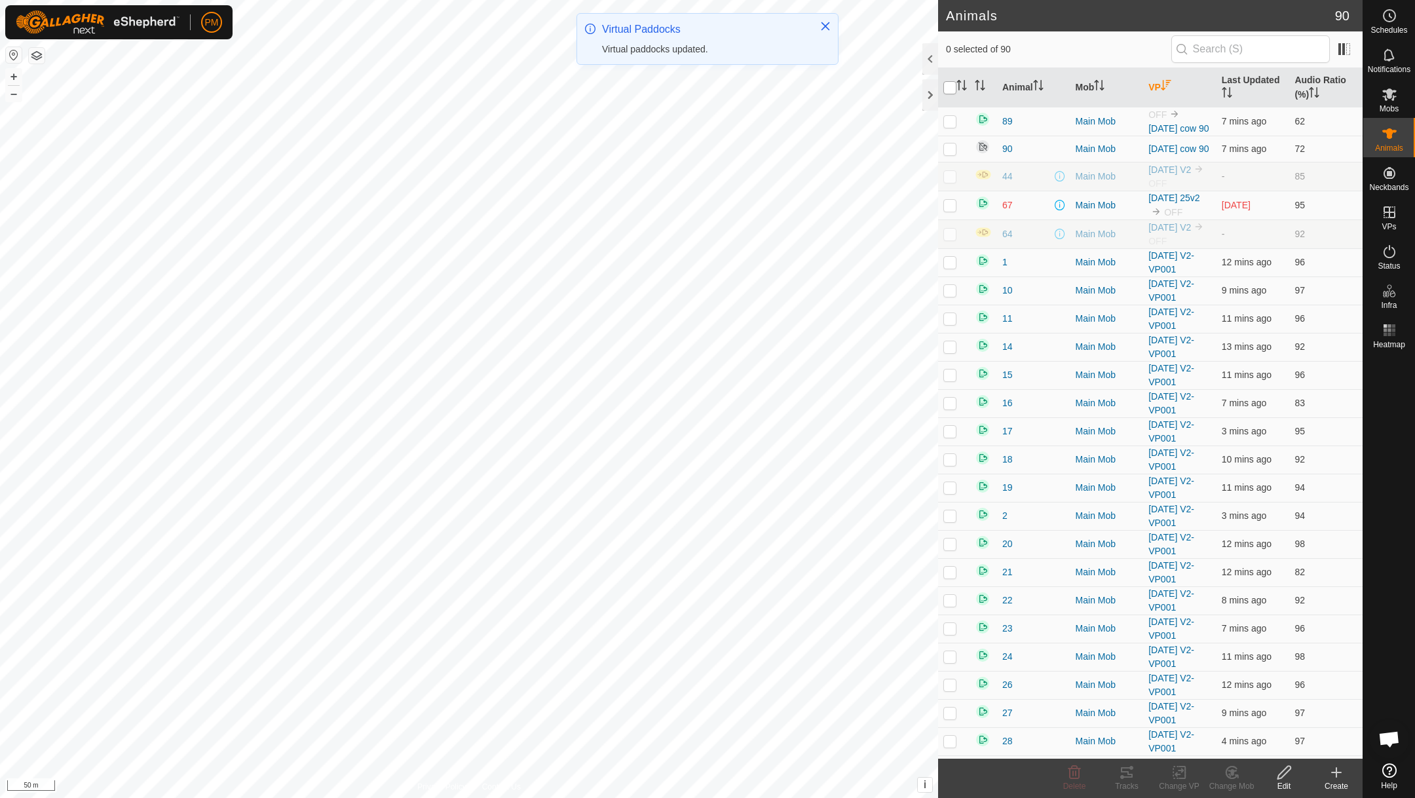
checkbox input "true"
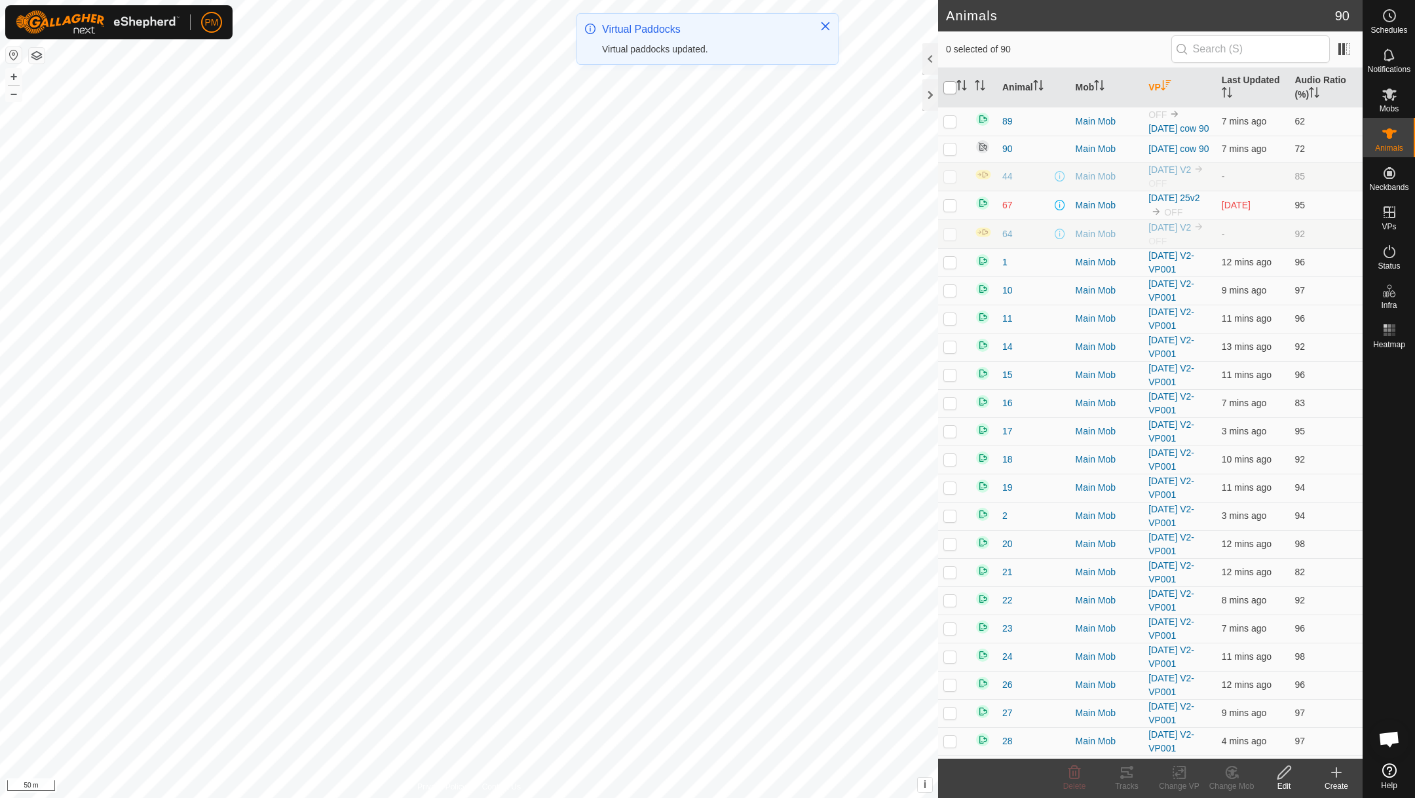
checkbox input "true"
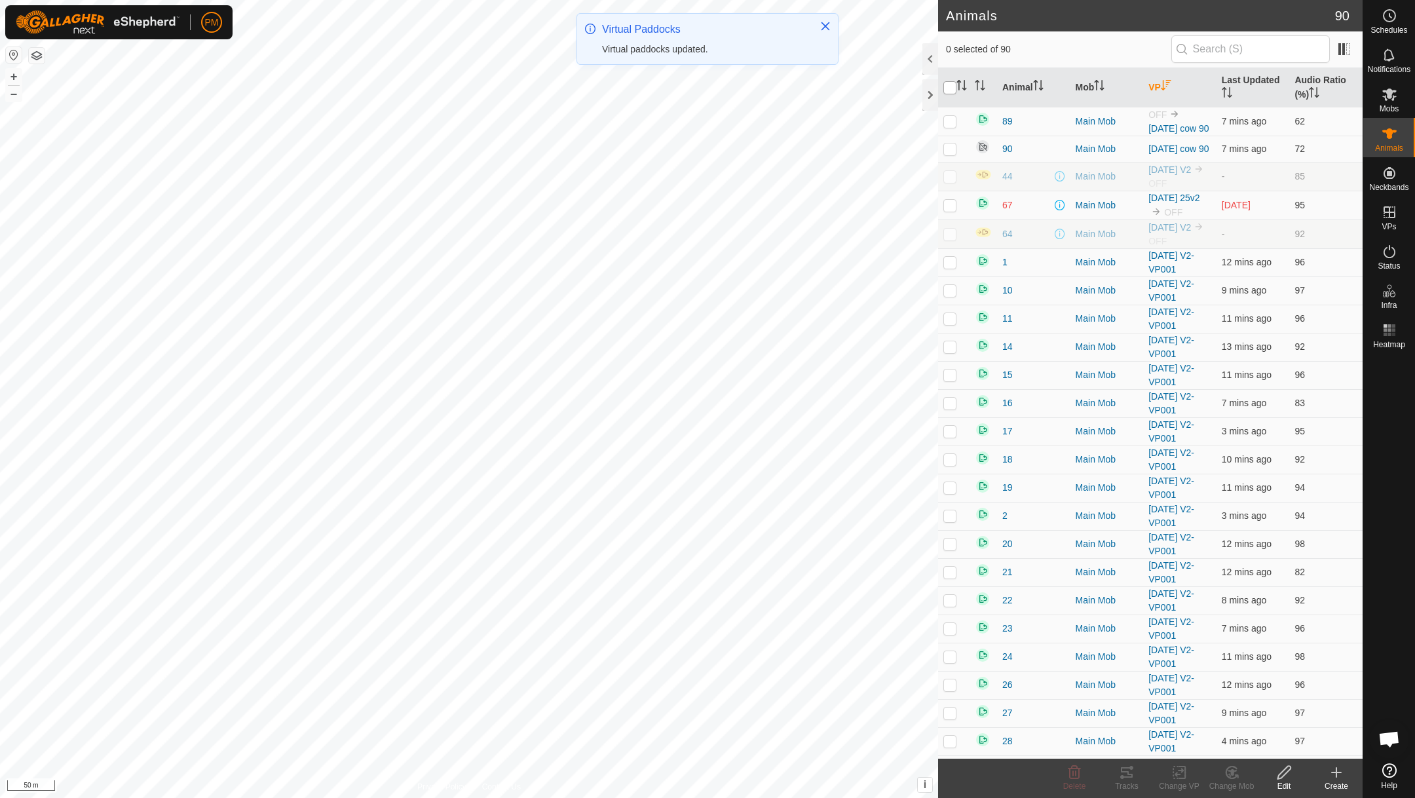
checkbox input "true"
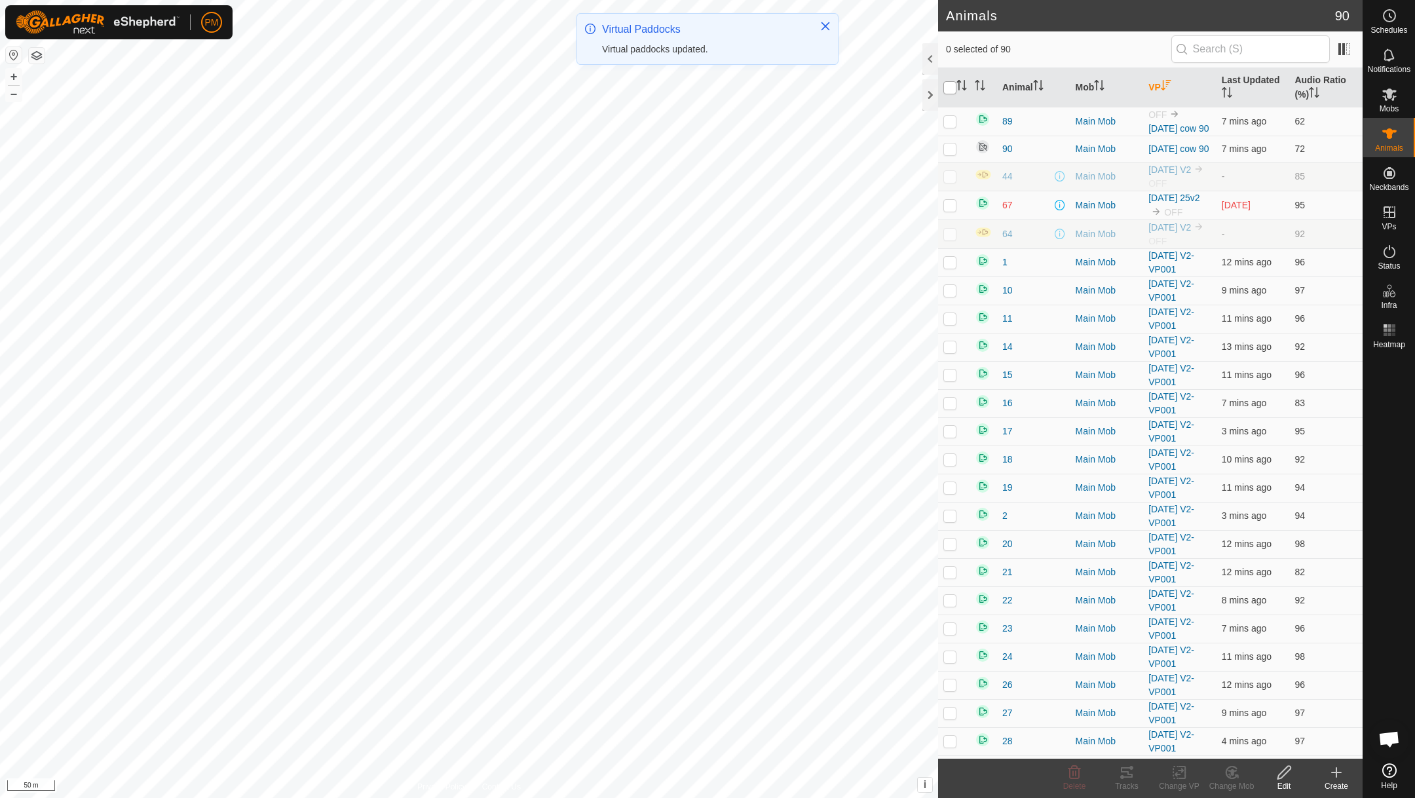
checkbox input "true"
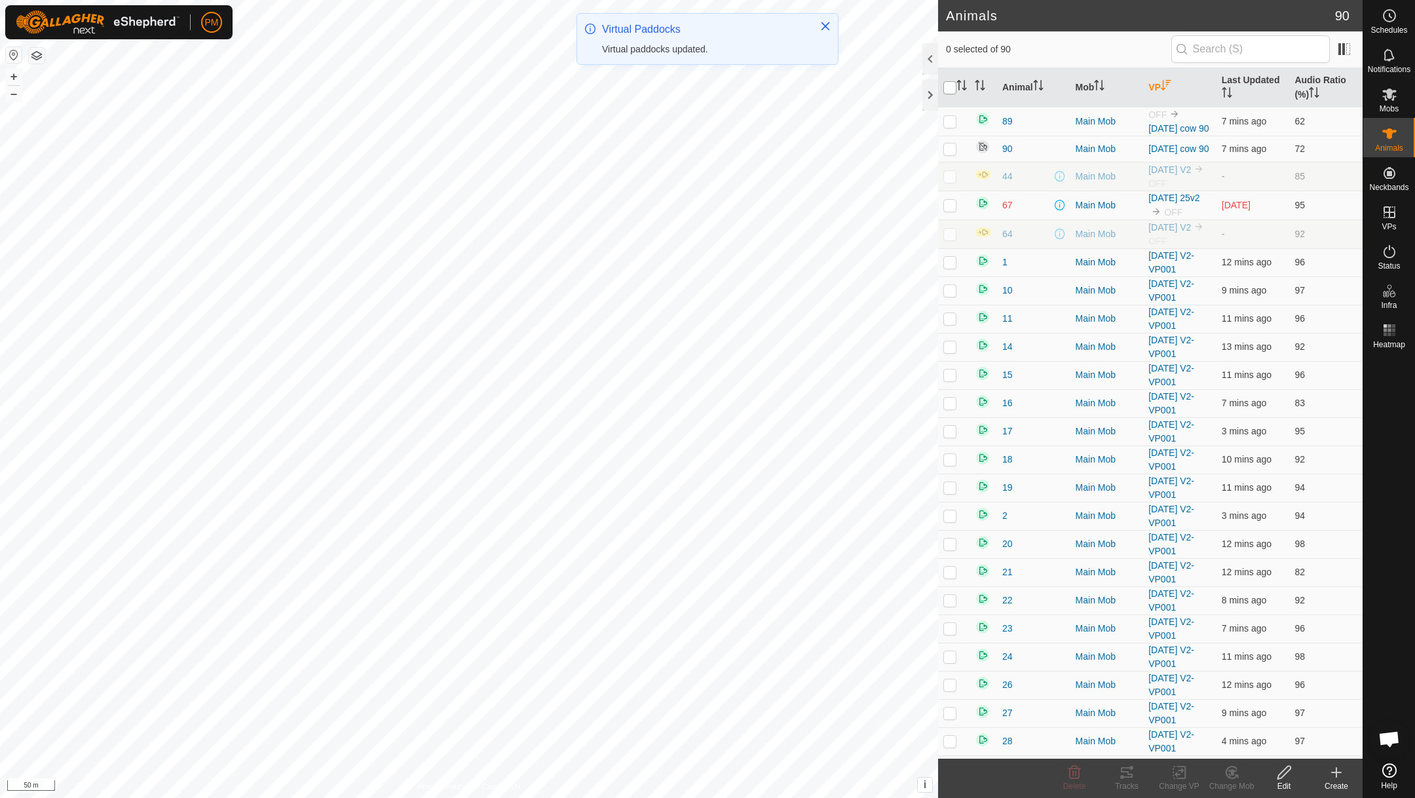
checkbox input "true"
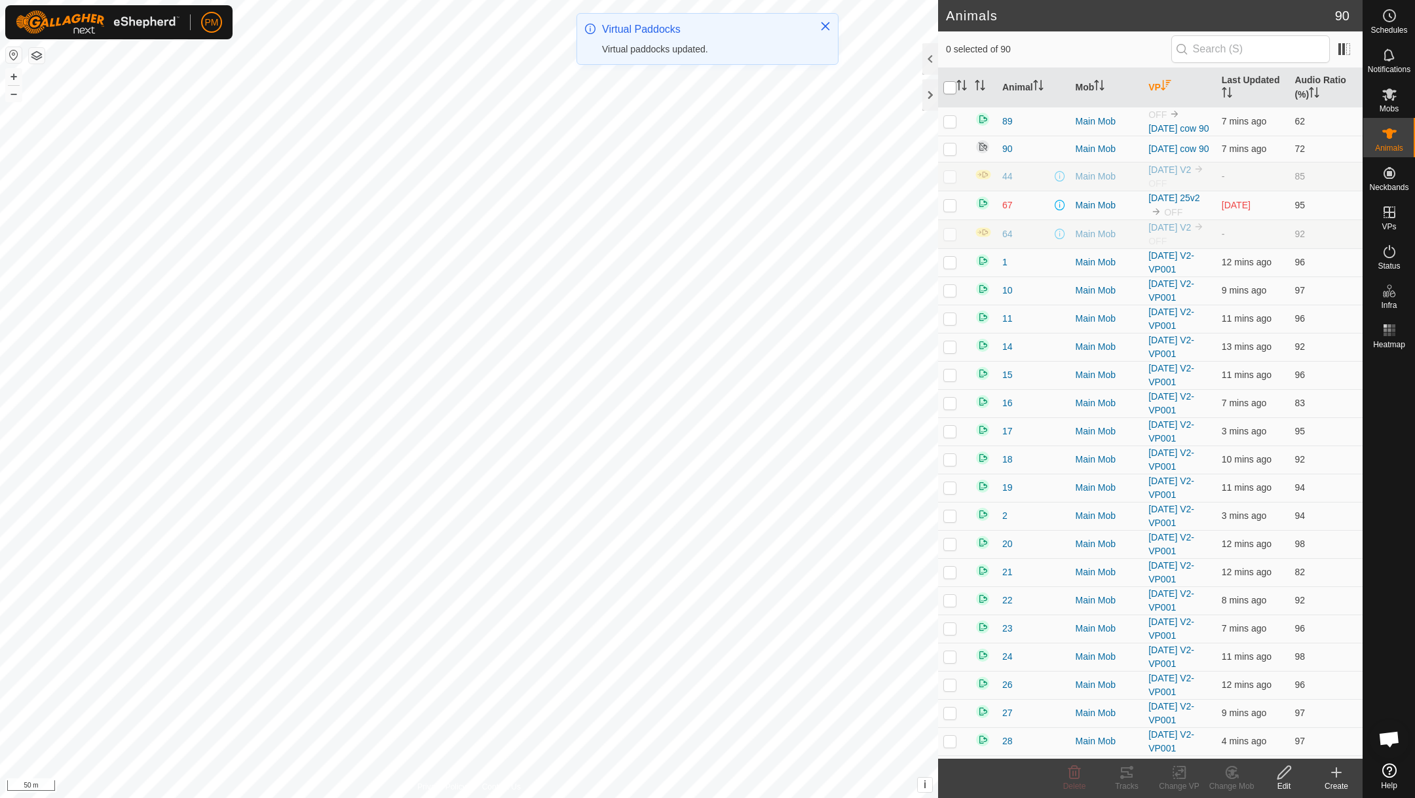
checkbox input "true"
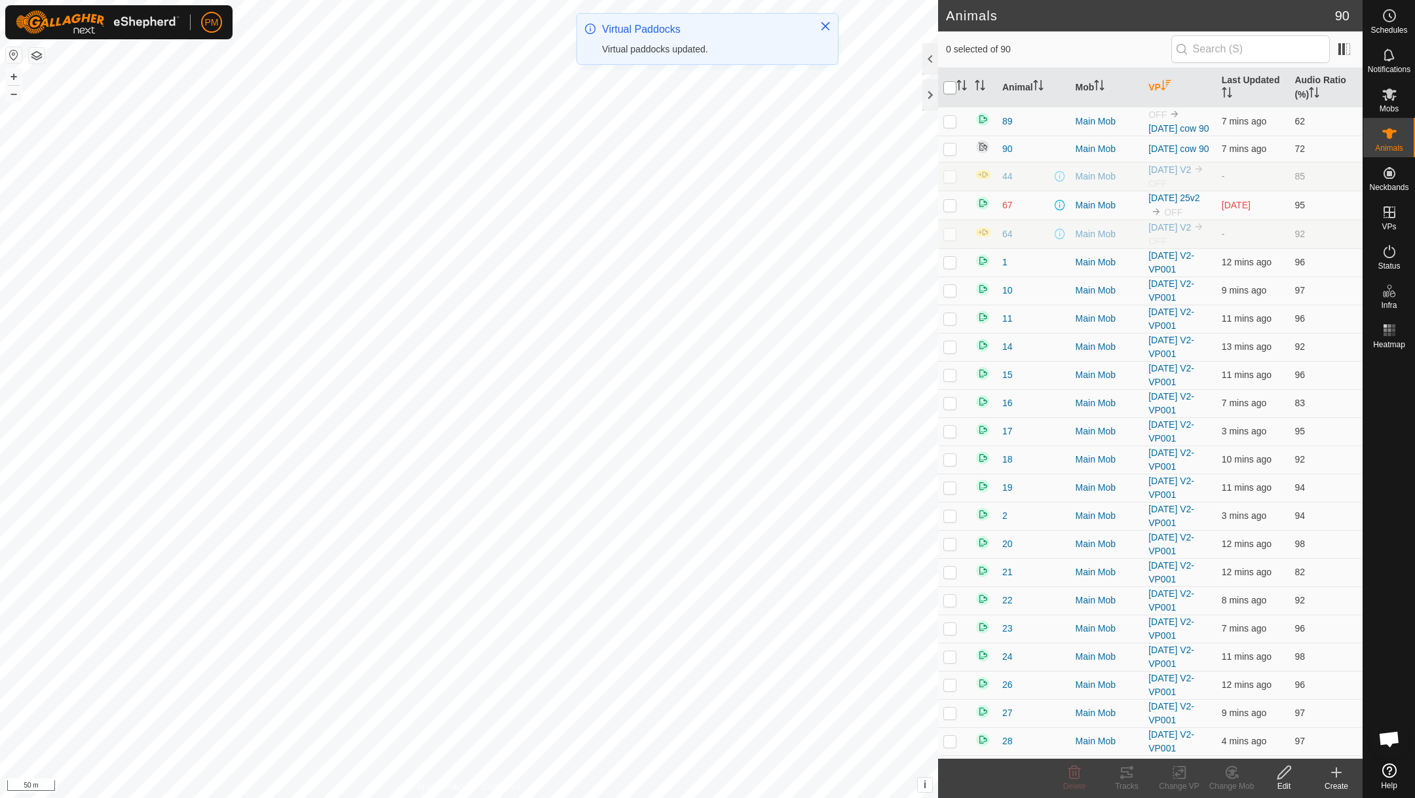
checkbox input "true"
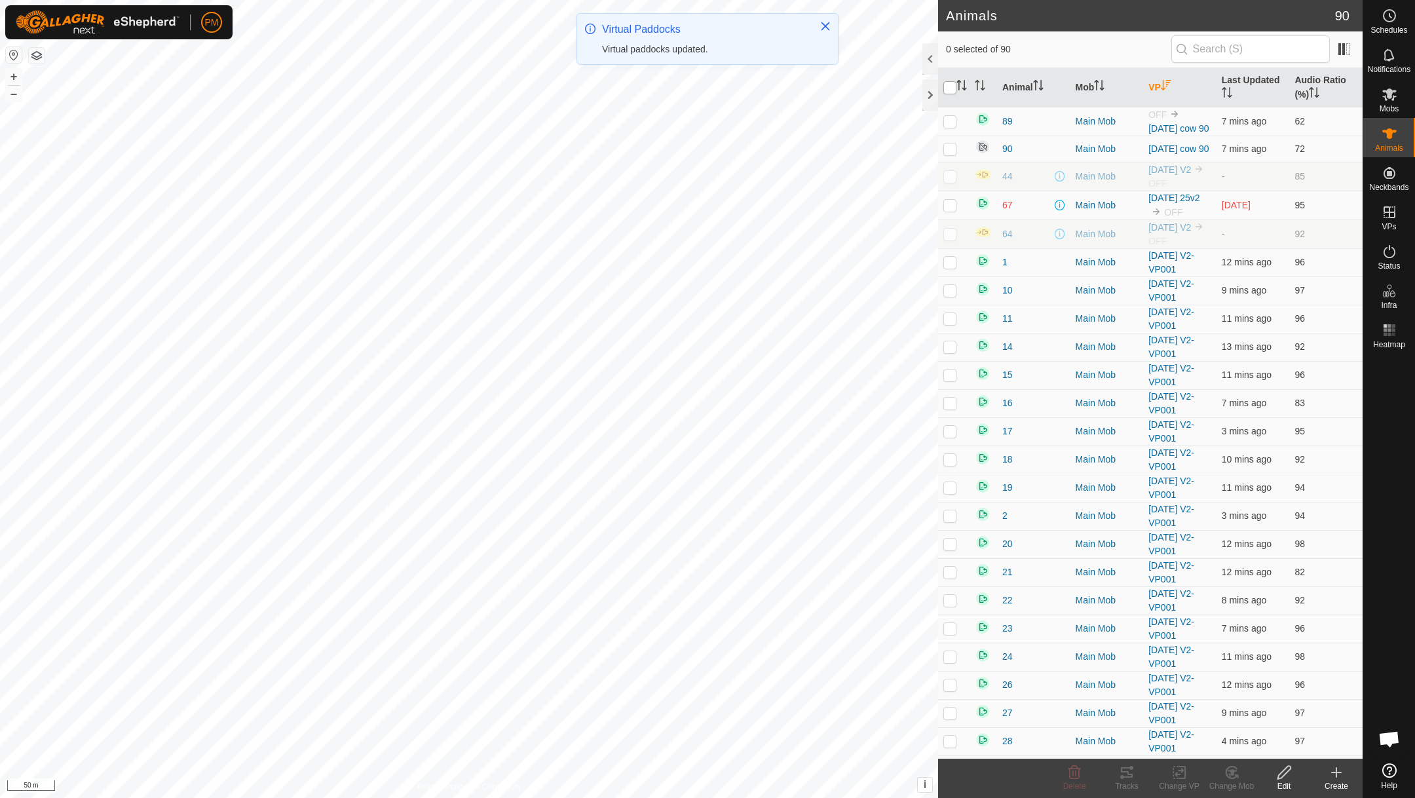
checkbox input "true"
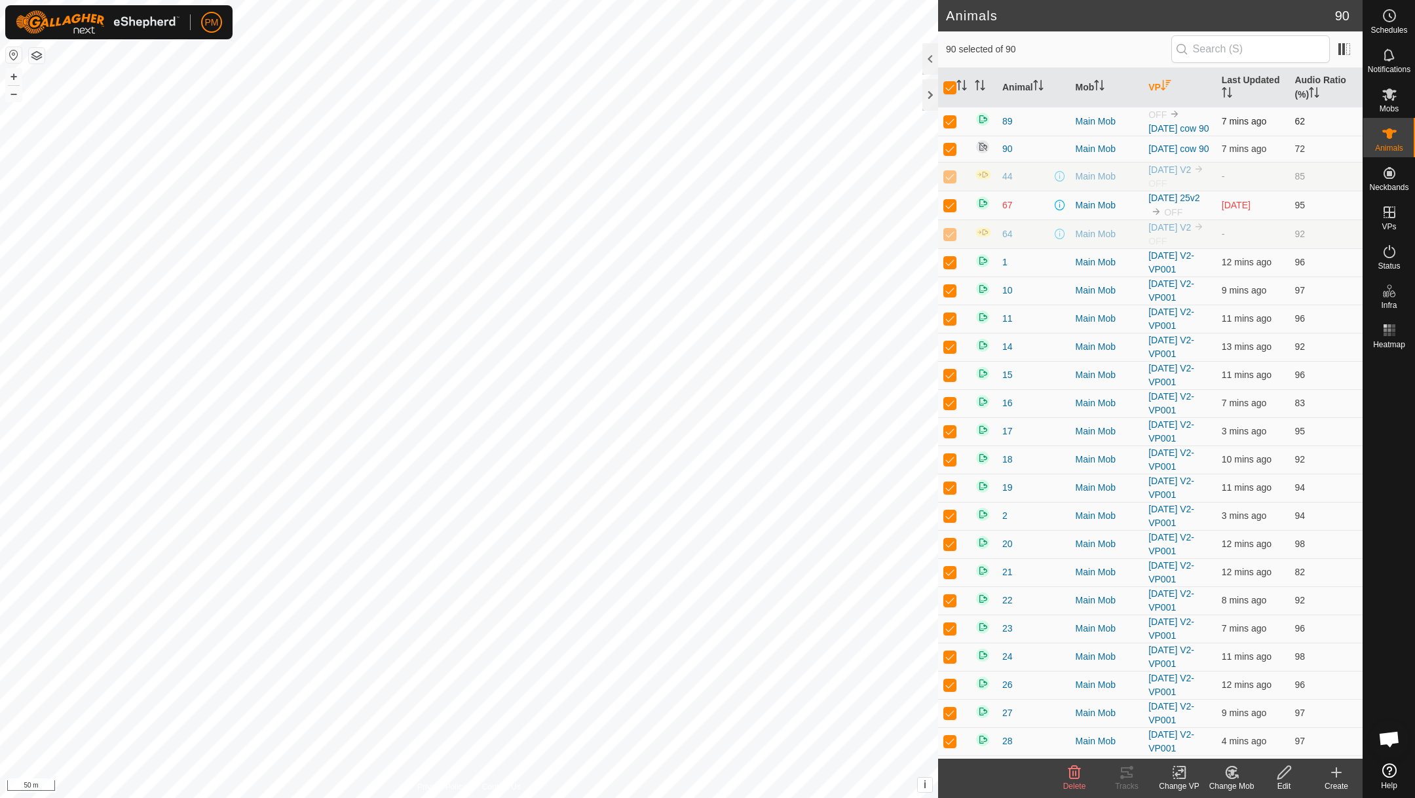
click at [950, 126] on p-checkbox at bounding box center [949, 121] width 13 height 10
checkbox input "false"
click at [945, 152] on p-checkbox at bounding box center [949, 148] width 13 height 10
checkbox input "false"
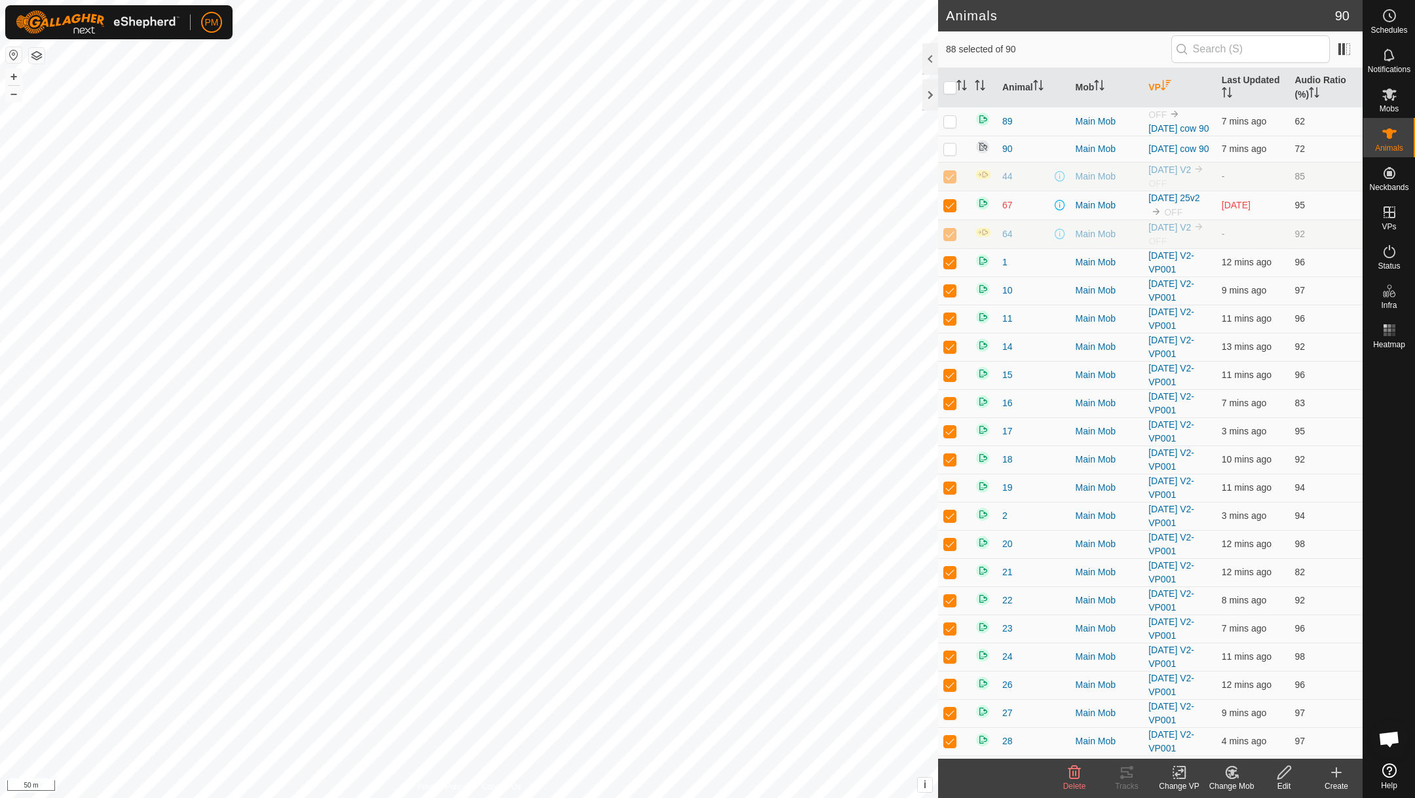
click at [941, 185] on td at bounding box center [953, 176] width 31 height 29
checkbox input "false"
click at [948, 216] on td at bounding box center [953, 205] width 31 height 29
checkbox input "false"
click at [949, 239] on p-checkbox at bounding box center [949, 234] width 13 height 10
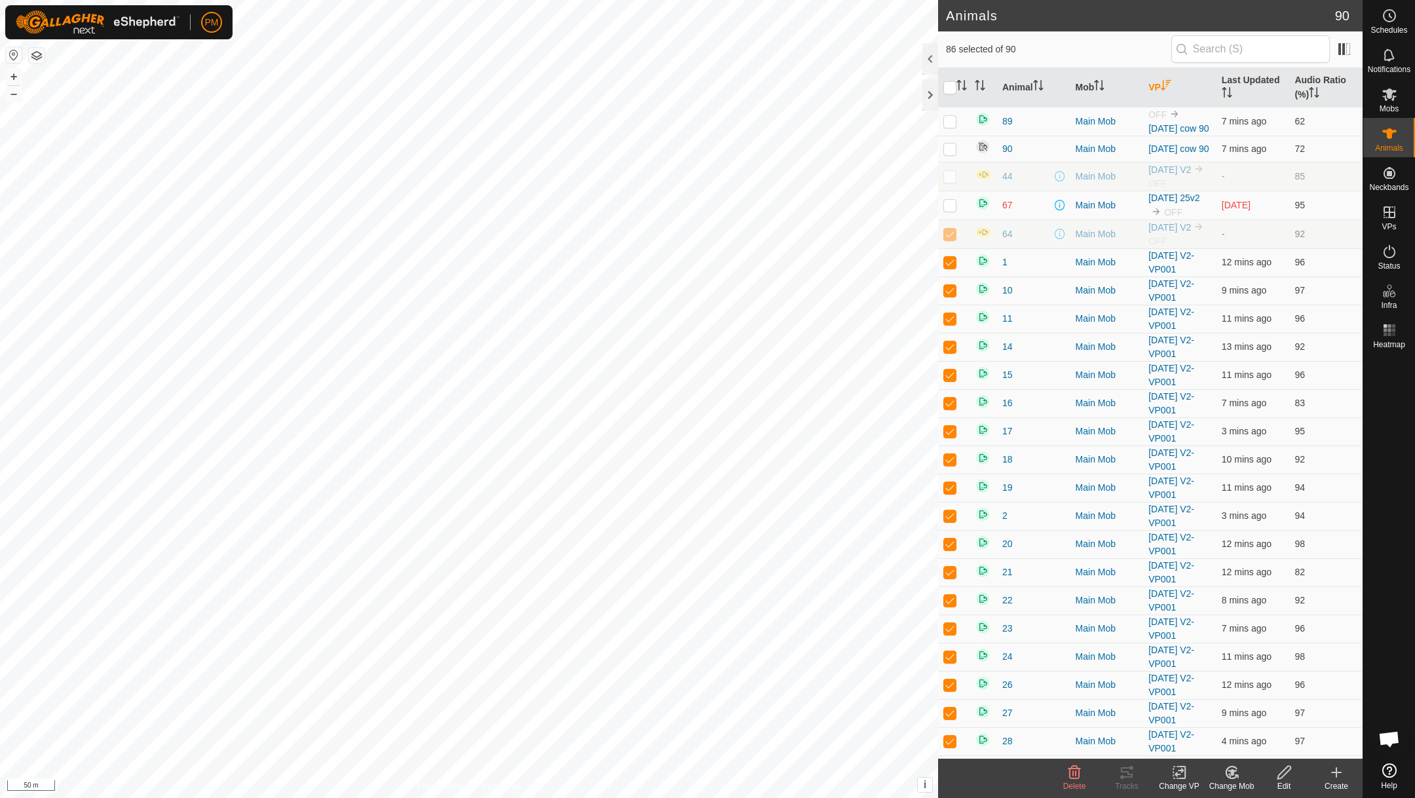
checkbox input "false"
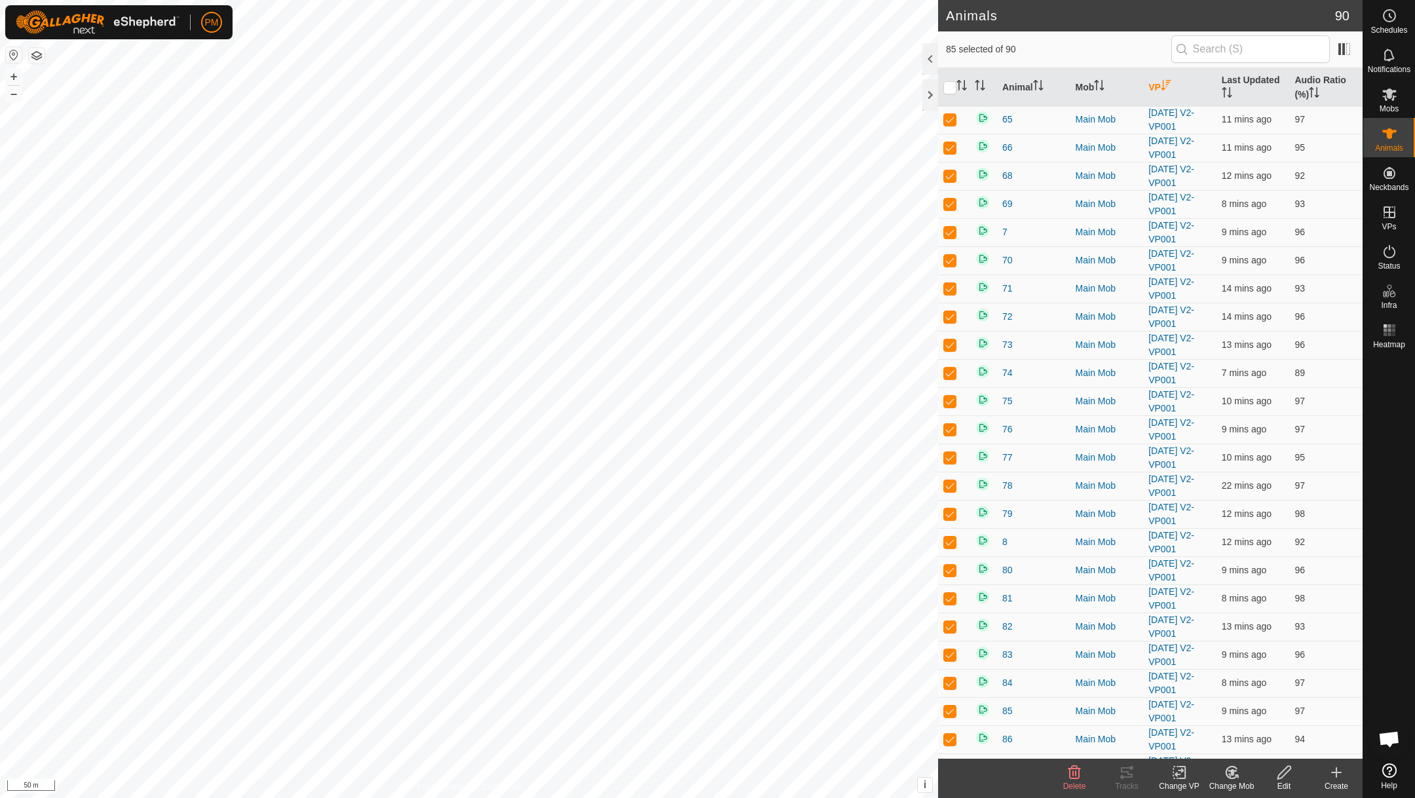
scroll to position [1908, 0]
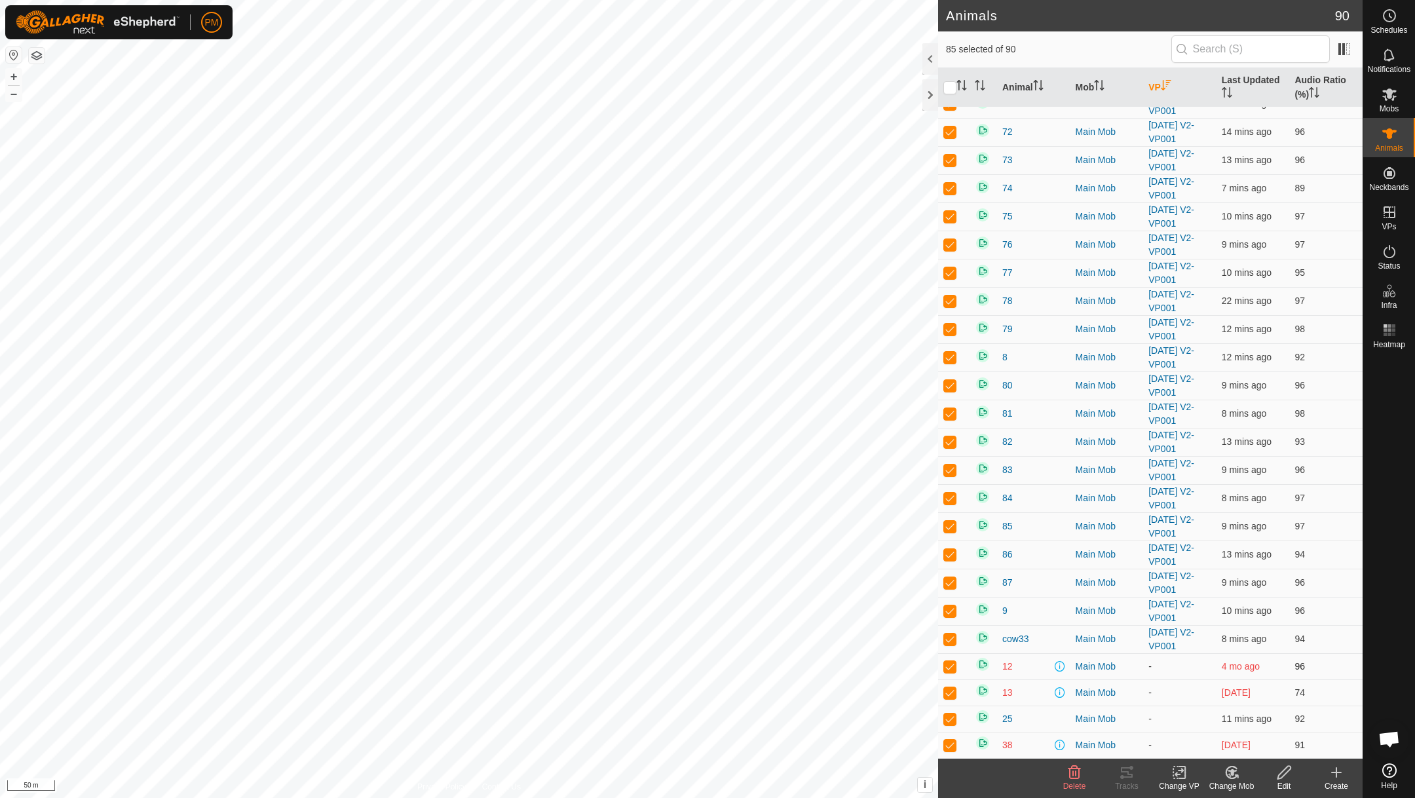
click at [948, 667] on p-checkbox at bounding box center [949, 666] width 13 height 10
checkbox input "false"
click at [948, 690] on p-checkbox at bounding box center [949, 692] width 13 height 10
checkbox input "false"
click at [947, 720] on p-checkbox at bounding box center [949, 718] width 13 height 10
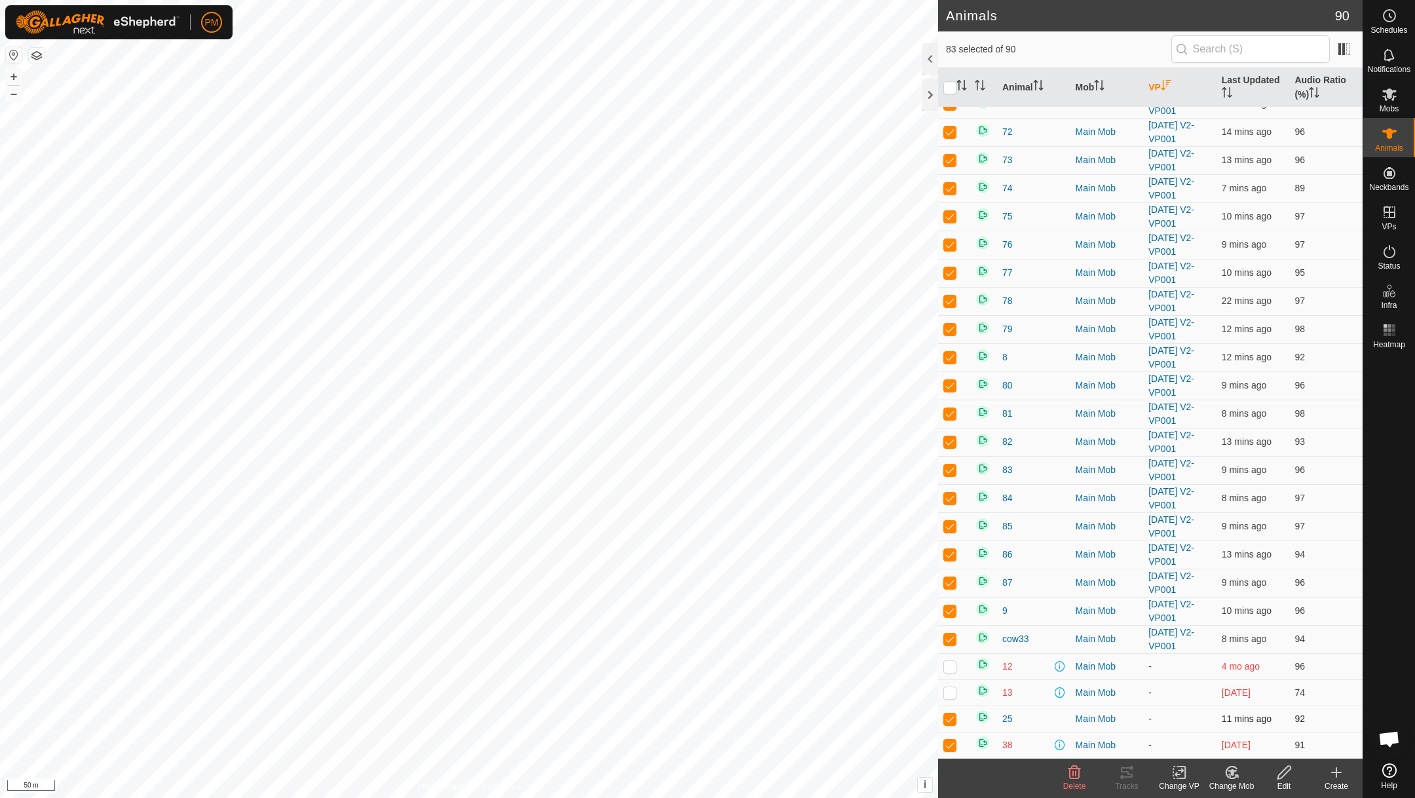
checkbox input "false"
click at [948, 744] on p-checkbox at bounding box center [949, 744] width 13 height 10
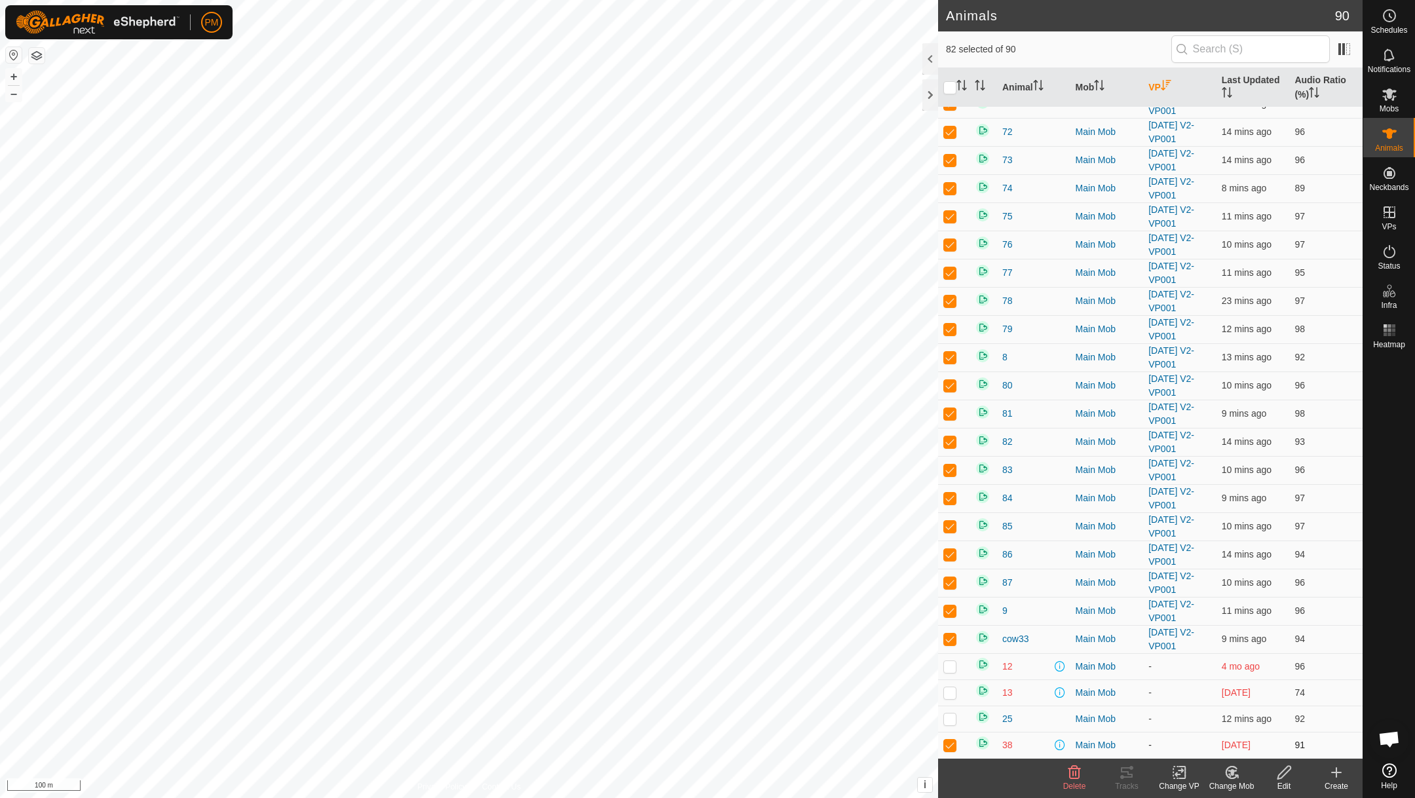
click at [948, 744] on p-checkbox at bounding box center [949, 744] width 13 height 10
checkbox input "false"
click at [1185, 775] on icon at bounding box center [1182, 772] width 6 height 12
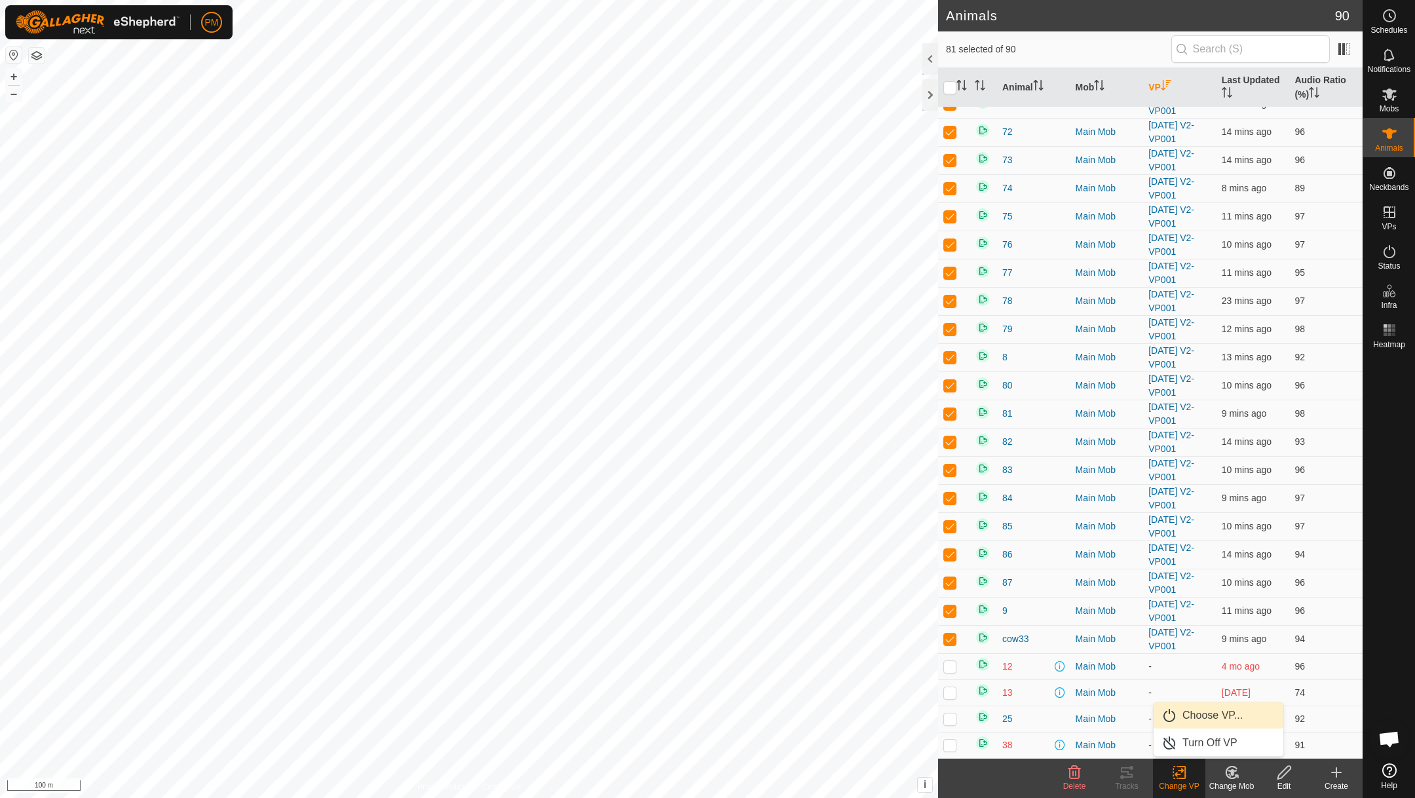
click at [1180, 716] on link "Choose VP..." at bounding box center [1218, 715] width 130 height 26
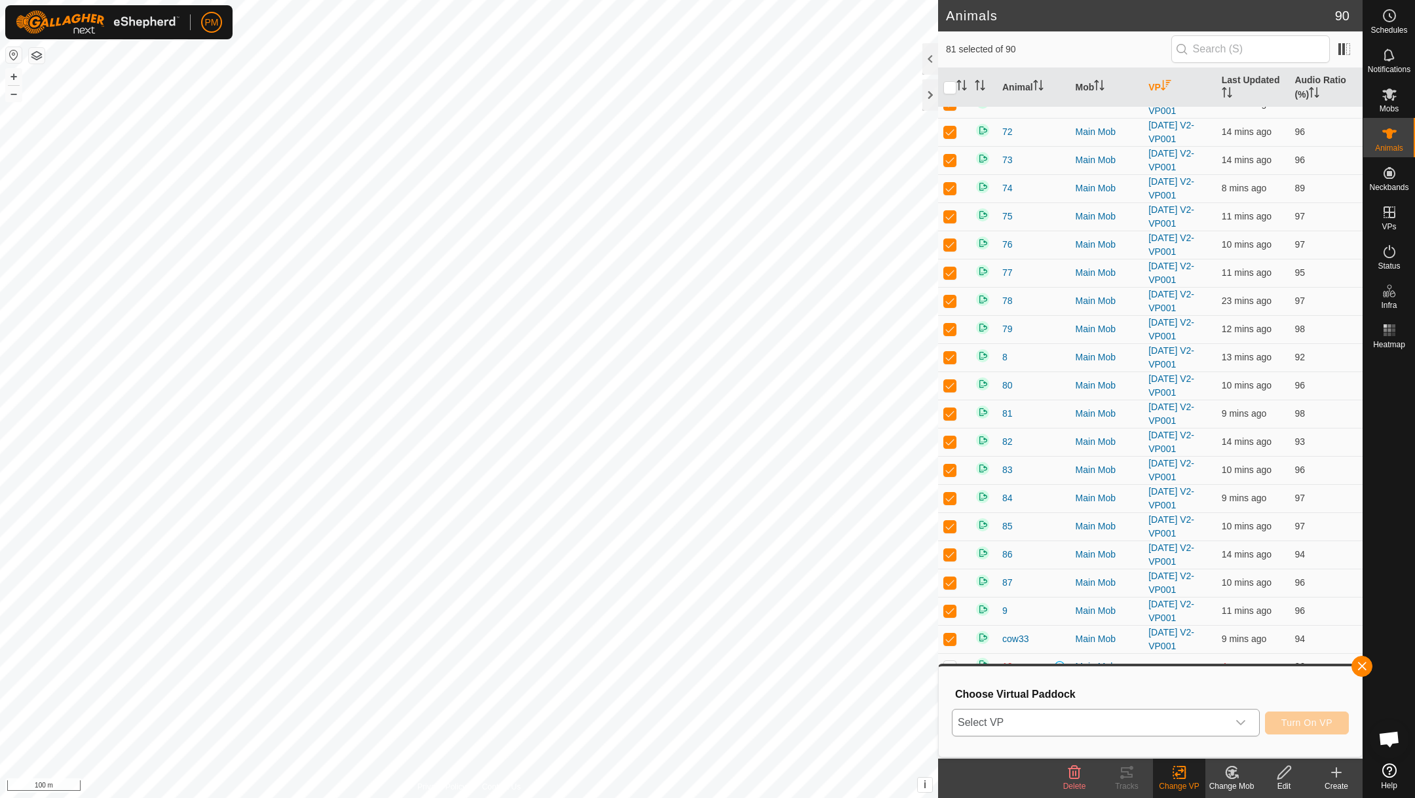
click at [1125, 725] on span "Select VP" at bounding box center [1089, 722] width 275 height 26
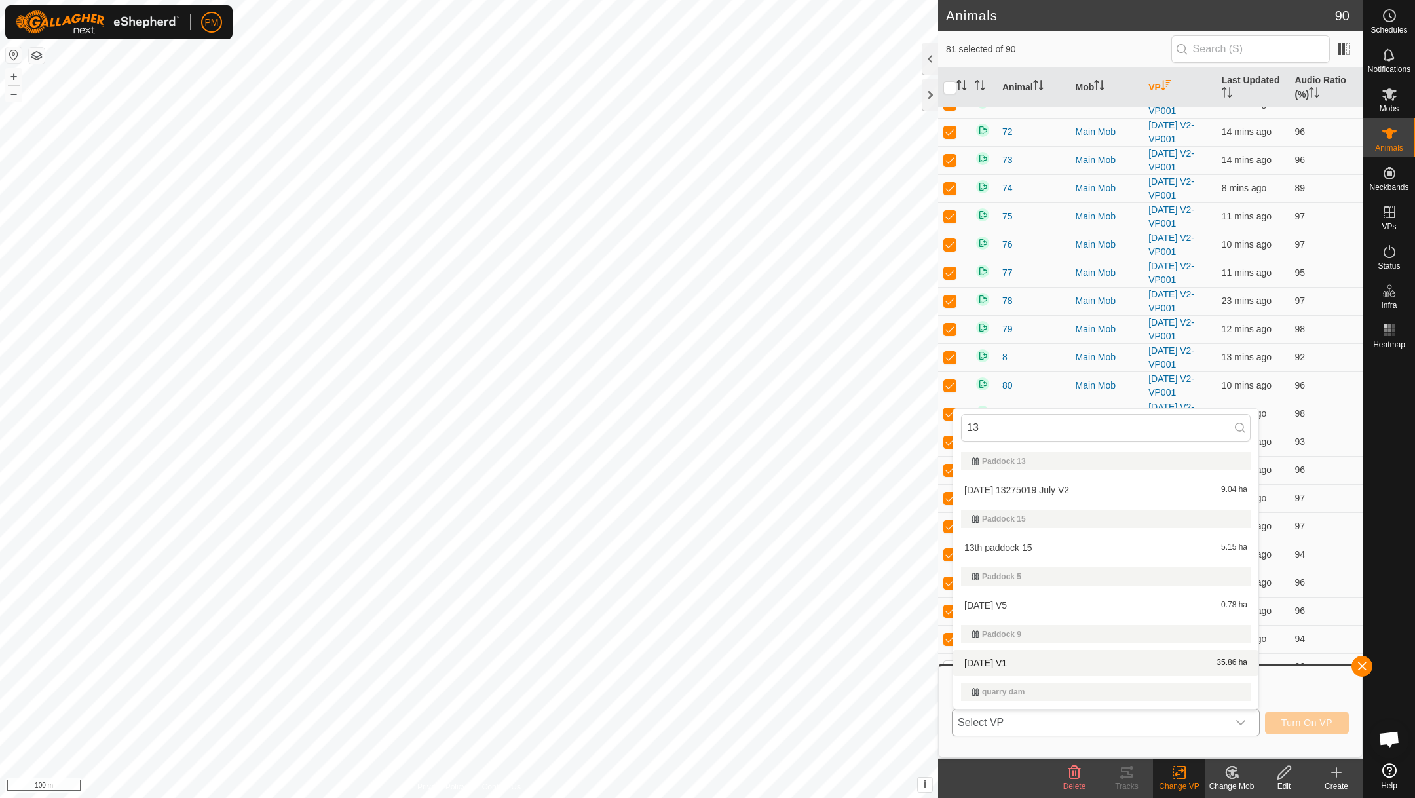
type input "13"
click at [1007, 660] on li "[DATE] V1 35.86 ha" at bounding box center [1105, 663] width 305 height 26
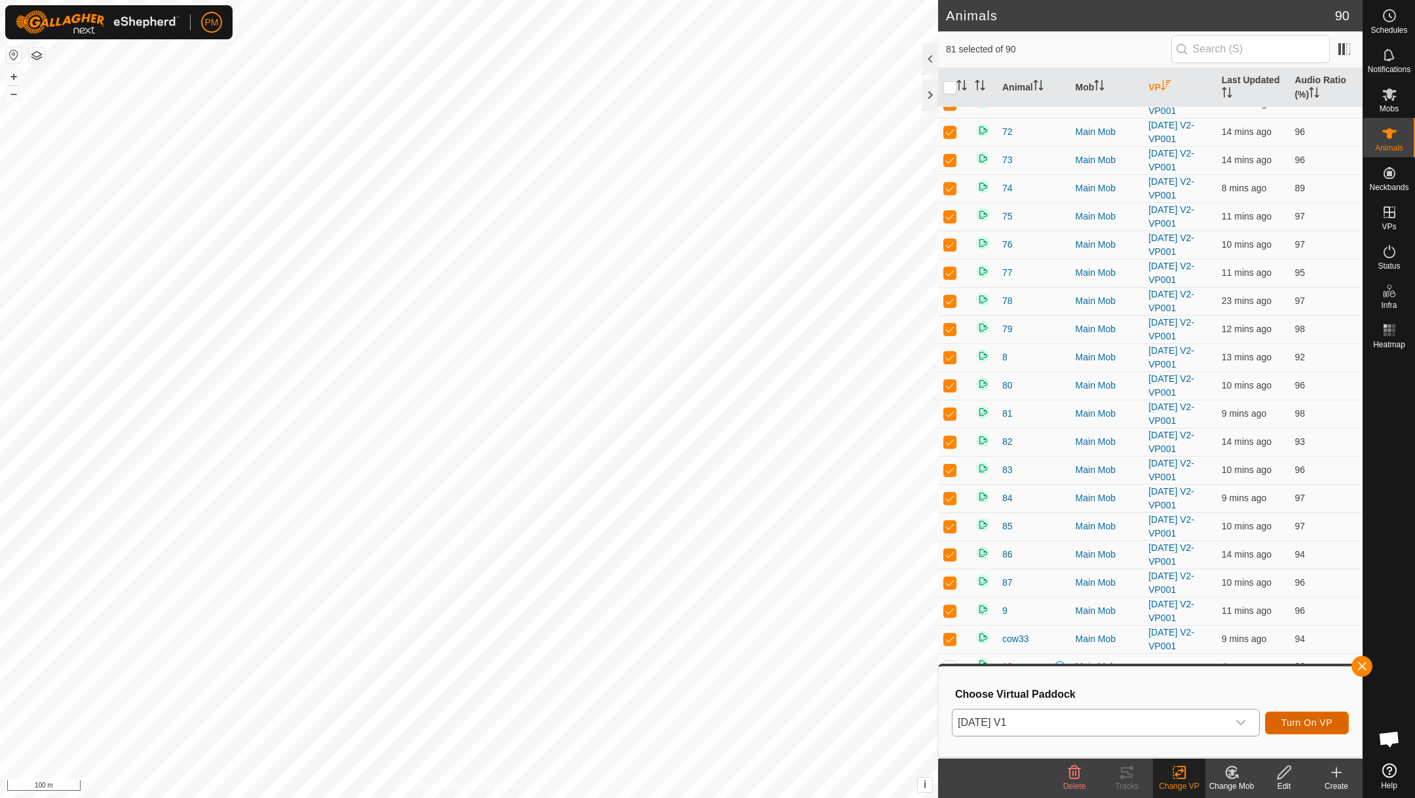
click at [1290, 720] on span "Turn On VP" at bounding box center [1306, 722] width 51 height 10
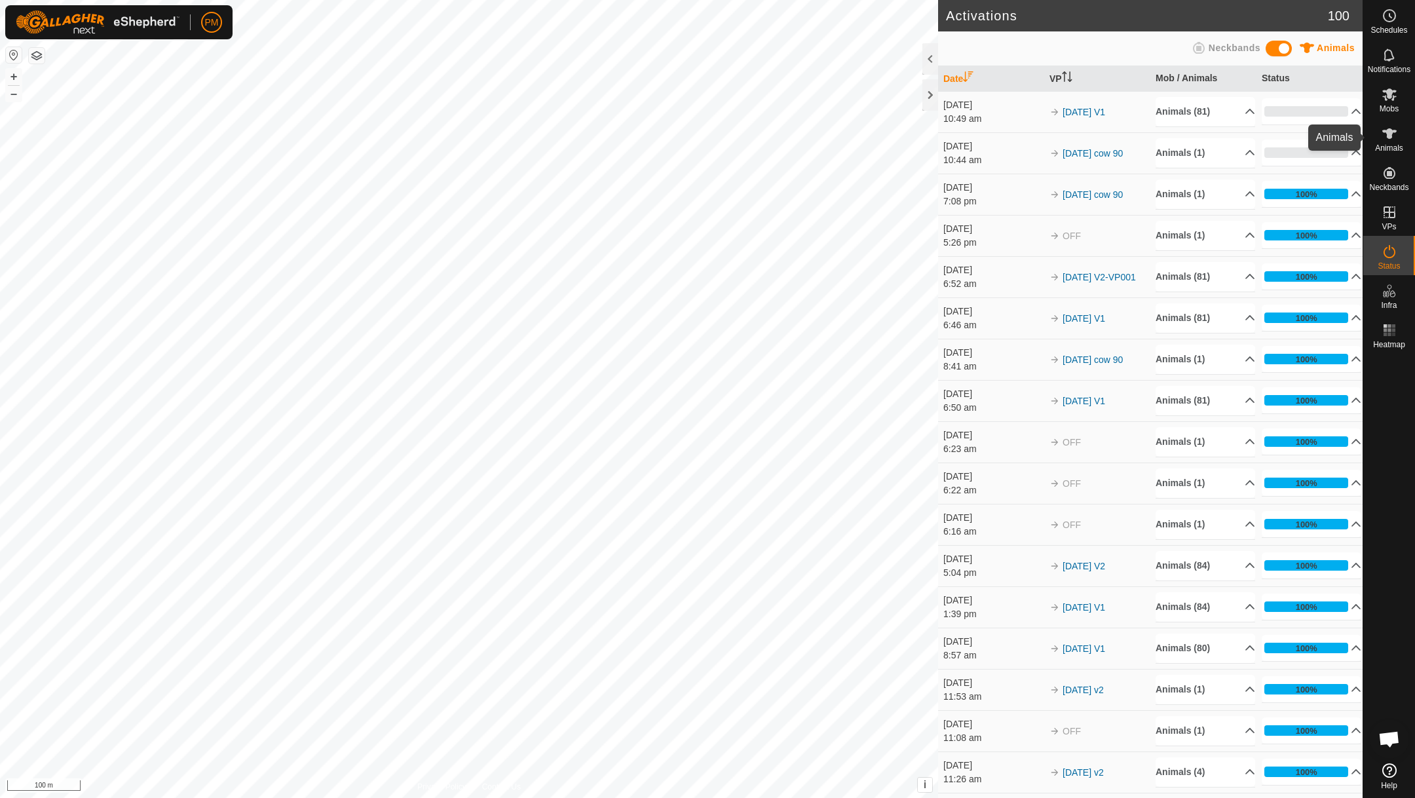
click at [1392, 136] on icon at bounding box center [1389, 134] width 16 height 16
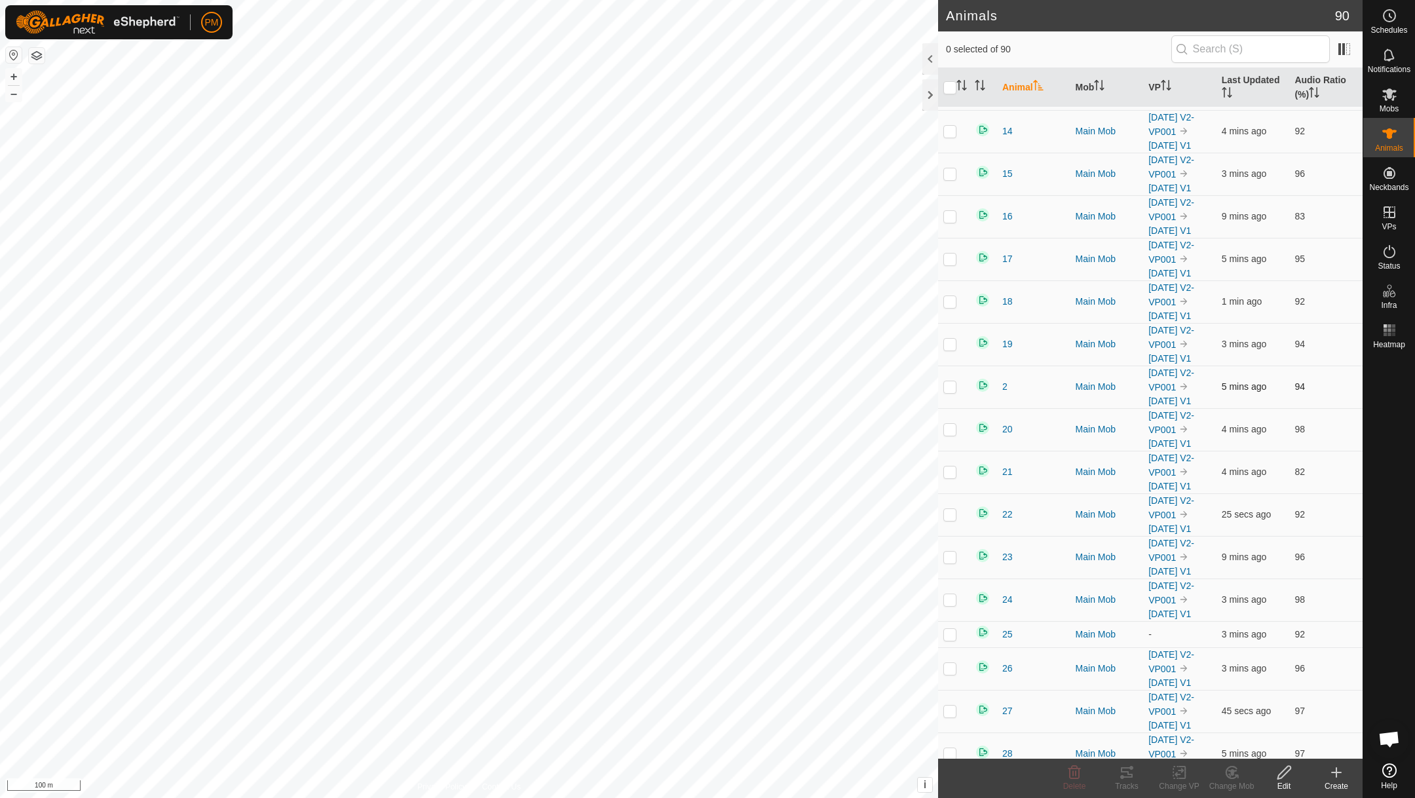
scroll to position [177, 0]
click at [949, 639] on p-checkbox at bounding box center [949, 633] width 13 height 10
checkbox input "false"
